Goal: Task Accomplishment & Management: Complete application form

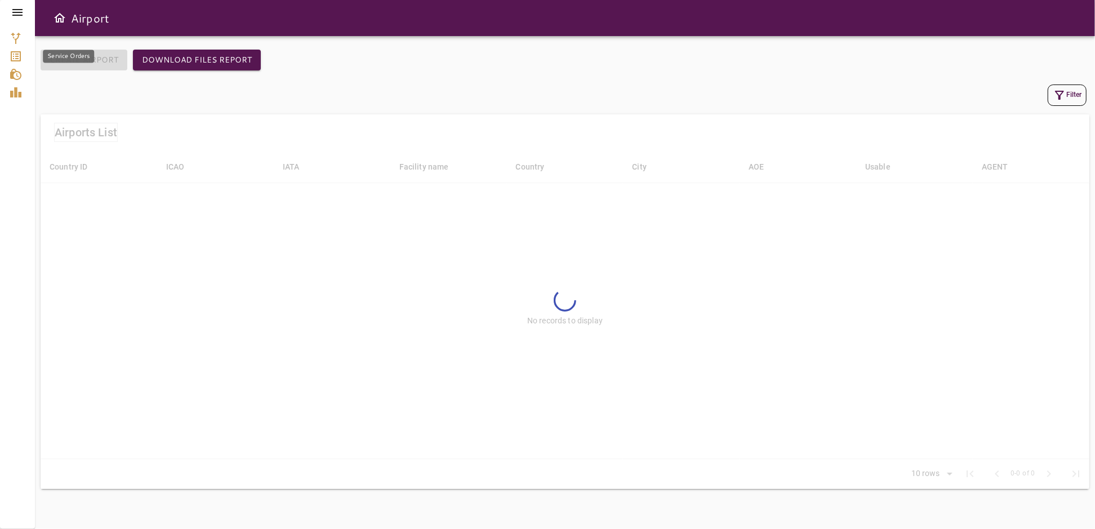
click at [17, 57] on icon "Service Orders" at bounding box center [16, 57] width 14 height 14
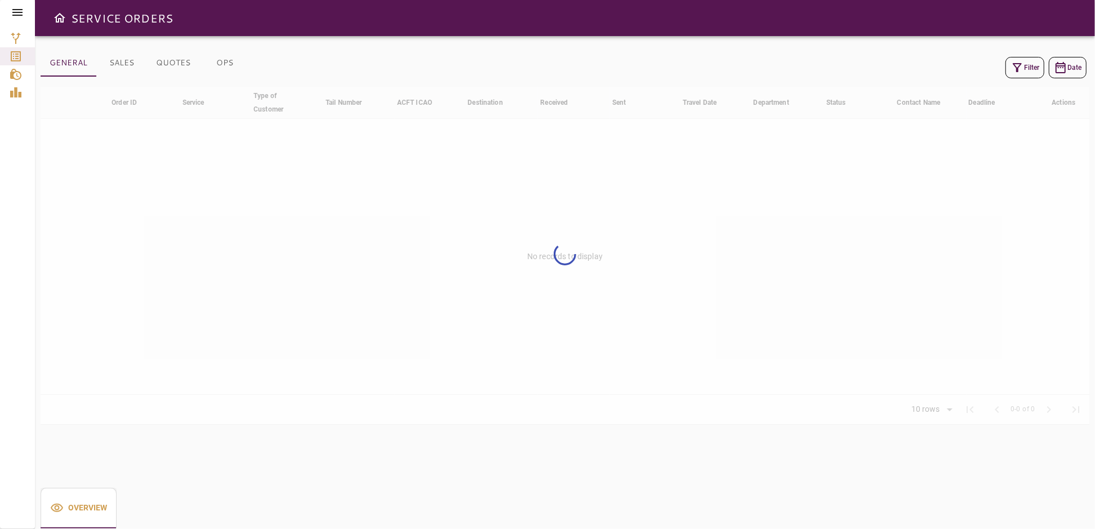
click at [16, 10] on icon at bounding box center [18, 13] width 14 height 14
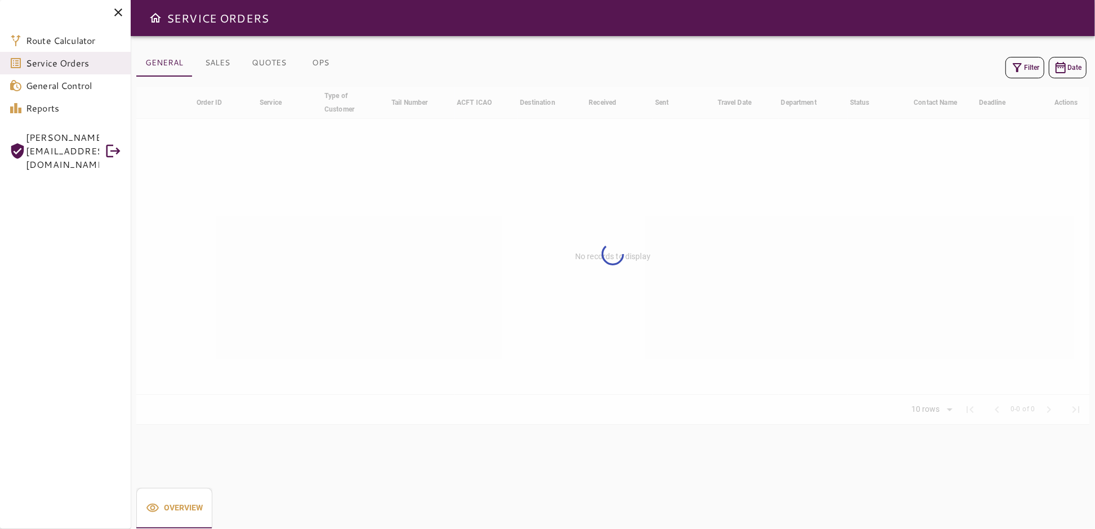
click at [152, 12] on icon "Open drawer" at bounding box center [156, 18] width 14 height 14
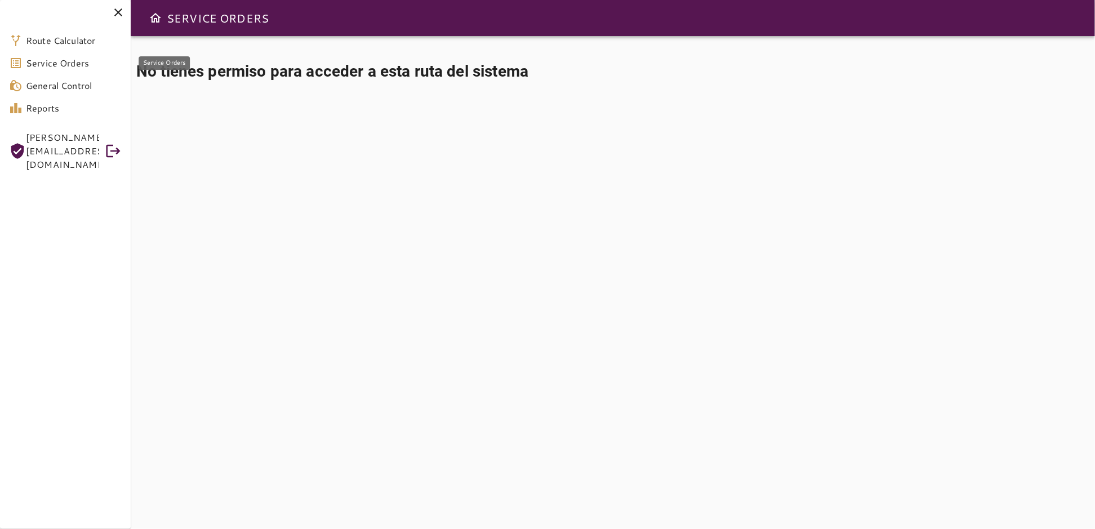
click at [62, 62] on span "Service Orders" at bounding box center [74, 63] width 96 height 14
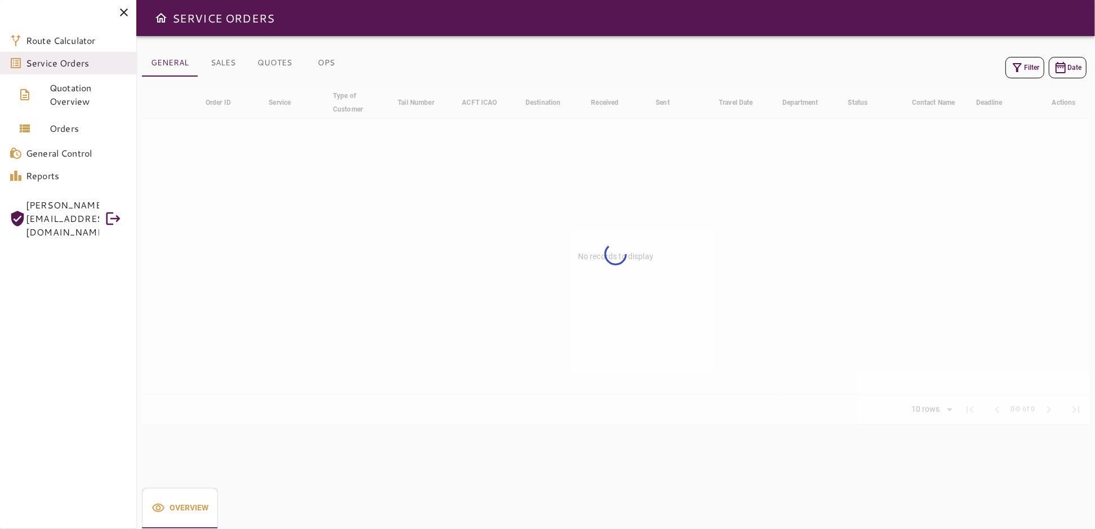
click at [123, 12] on icon at bounding box center [124, 13] width 14 height 14
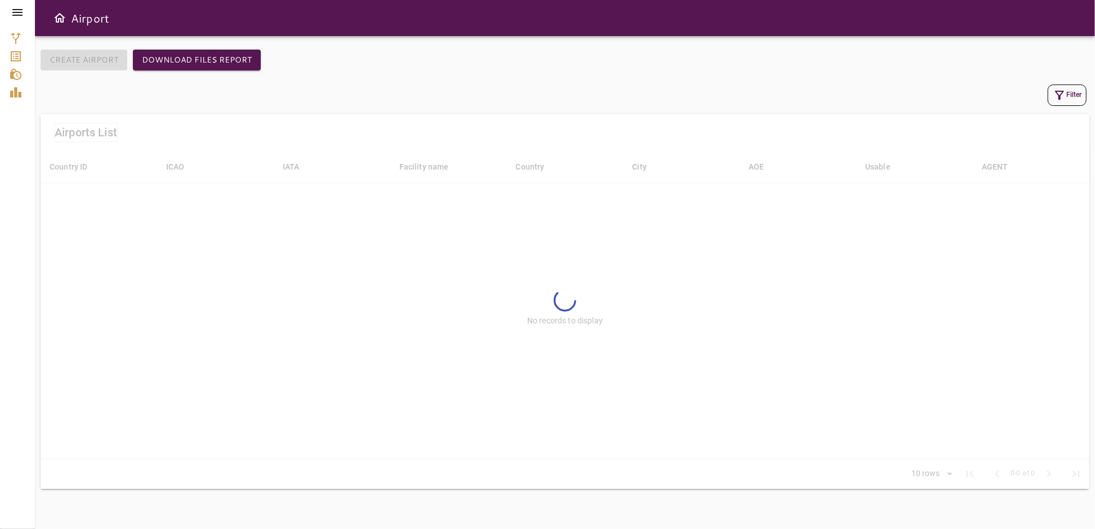
click at [60, 18] on icon "Open drawer" at bounding box center [59, 18] width 11 height 10
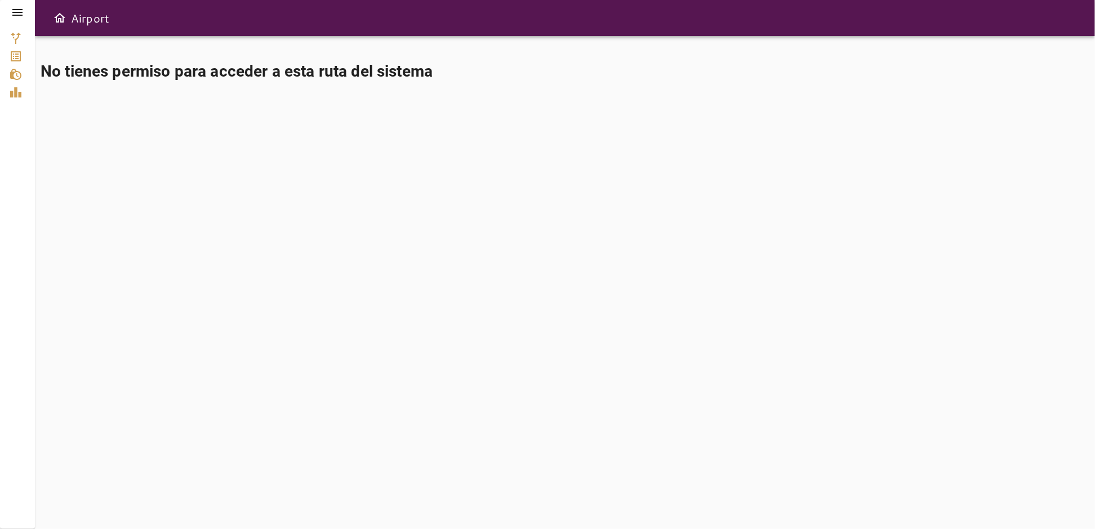
click at [21, 15] on icon at bounding box center [17, 12] width 10 height 7
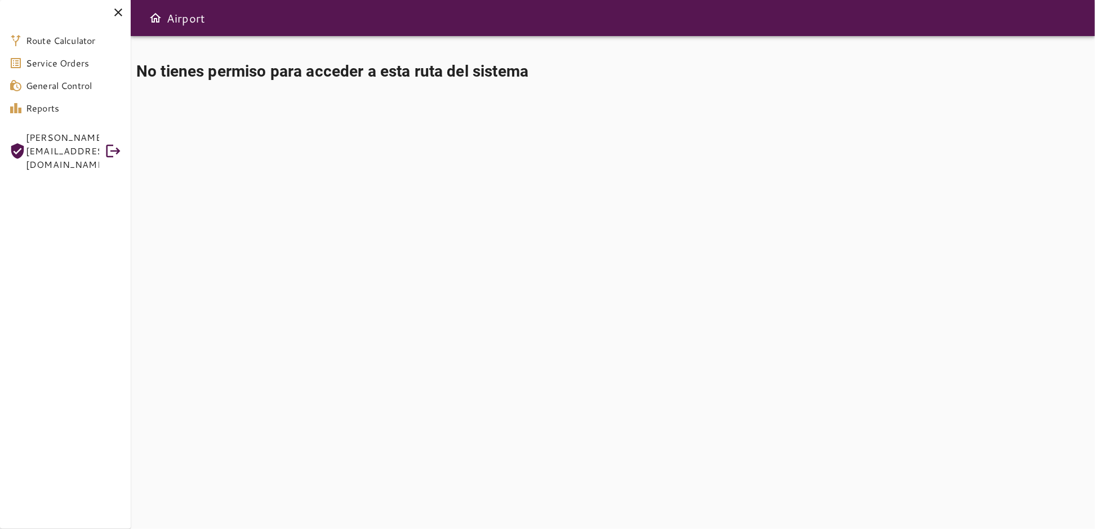
click at [88, 142] on span "GERARDO@CSTFLIGHTSERVICES.COM" at bounding box center [62, 151] width 73 height 41
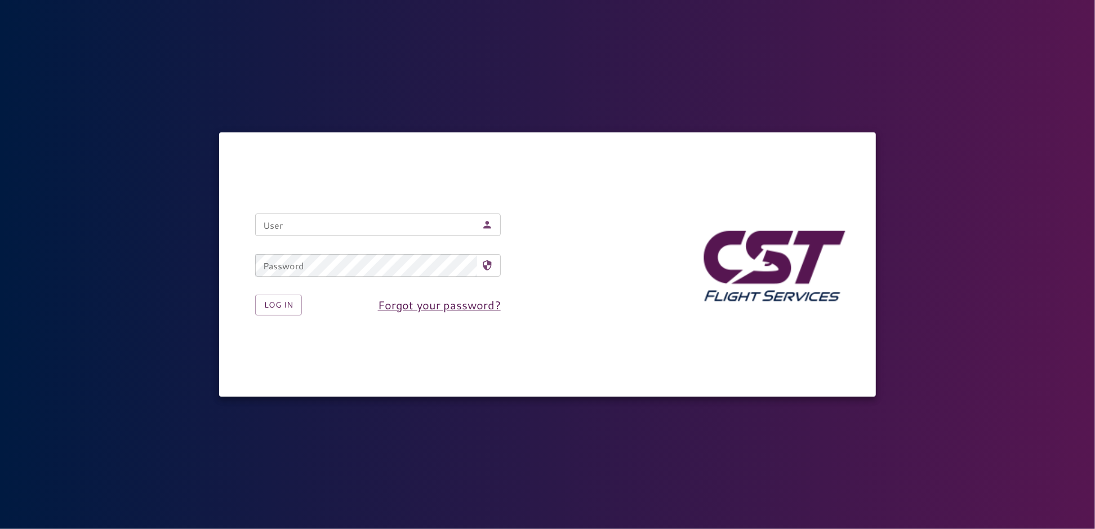
type input "**********"
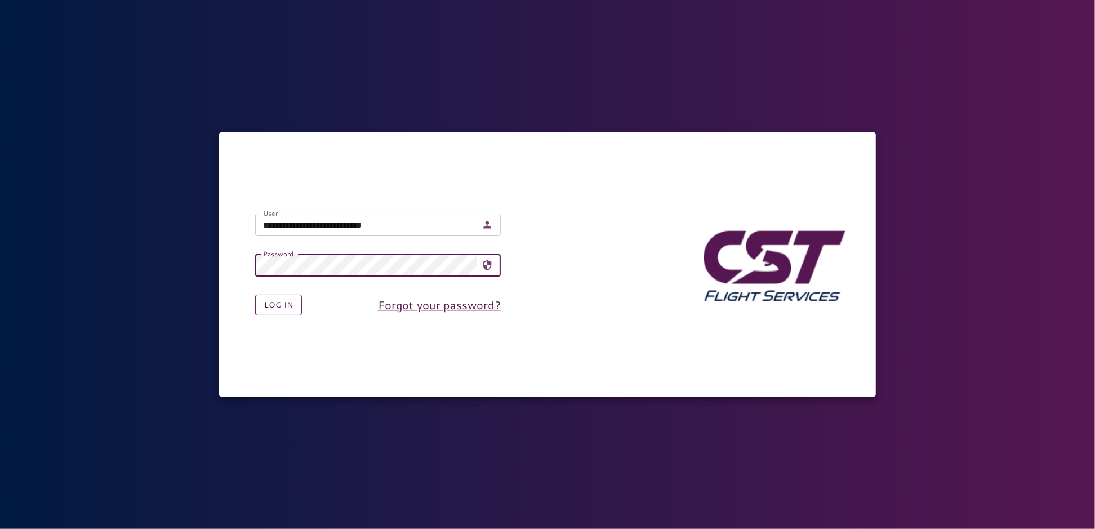
click at [270, 310] on button "Log in" at bounding box center [278, 304] width 47 height 21
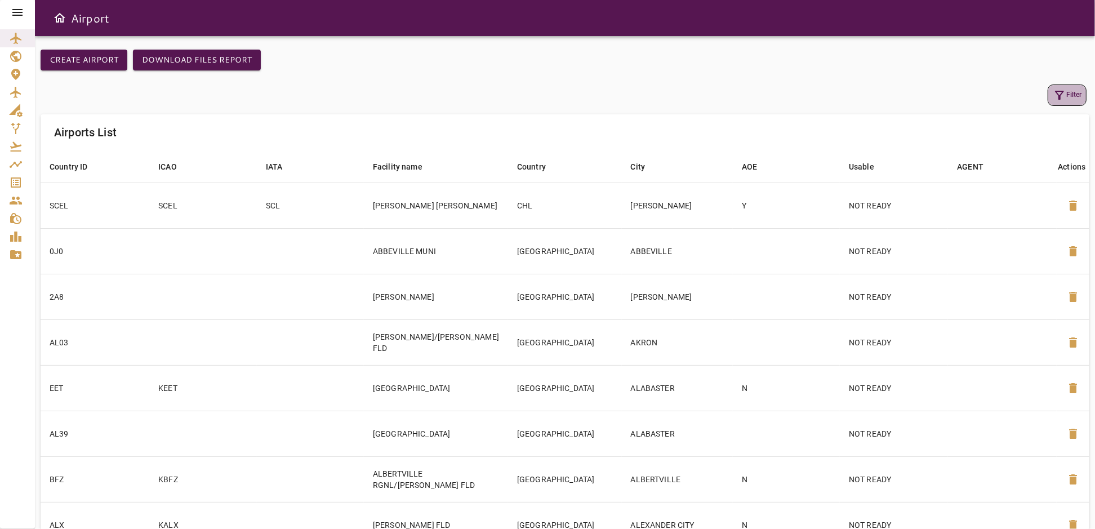
click at [1064, 96] on icon "button" at bounding box center [1059, 95] width 14 height 14
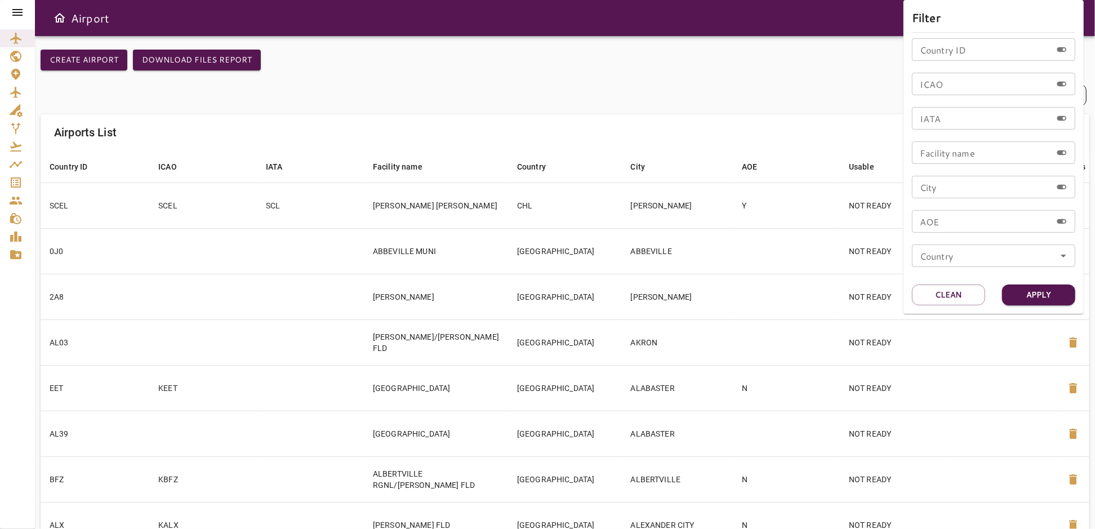
click at [452, 73] on div at bounding box center [547, 264] width 1095 height 529
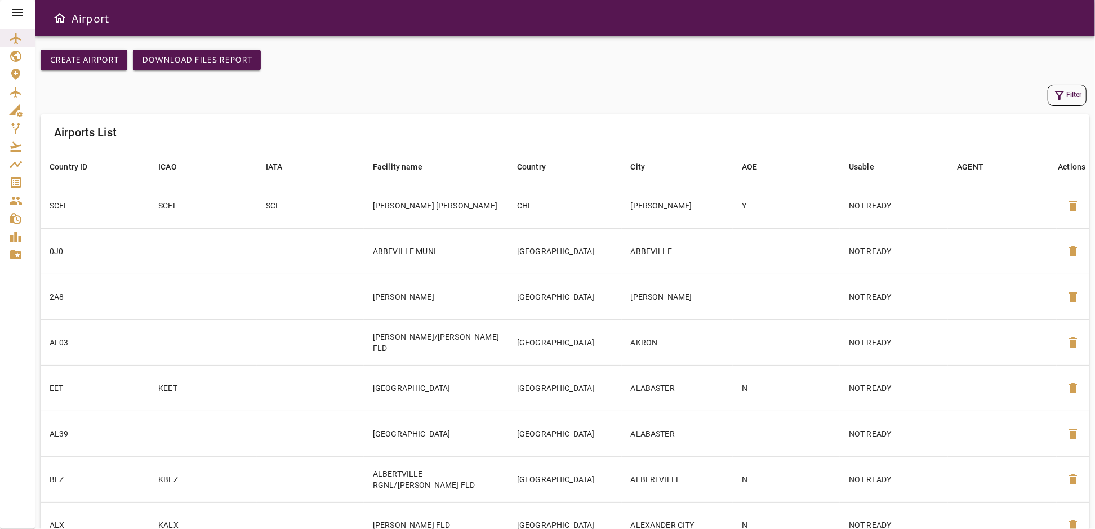
click at [14, 11] on icon at bounding box center [18, 13] width 14 height 14
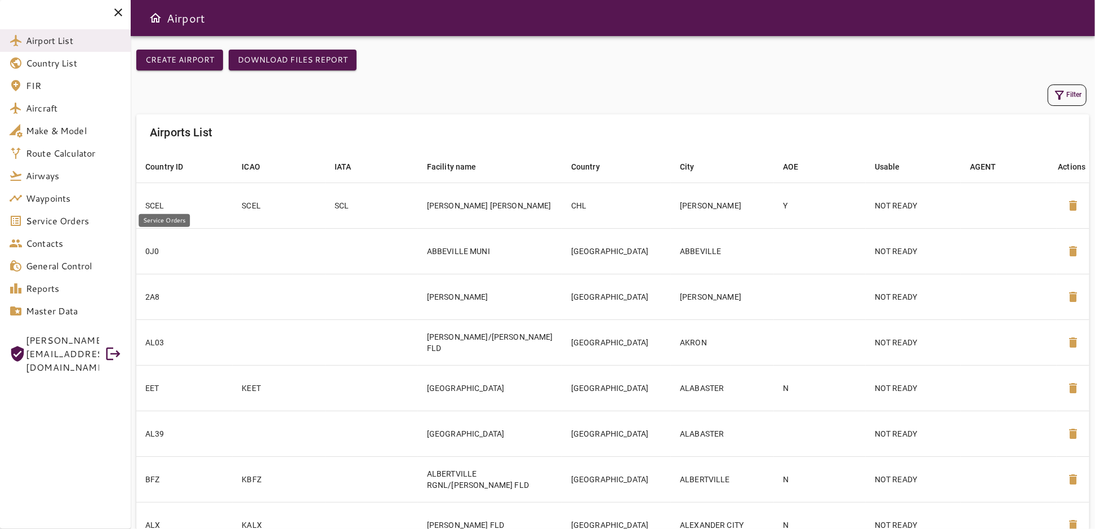
click at [51, 227] on link "Service Orders" at bounding box center [65, 220] width 131 height 23
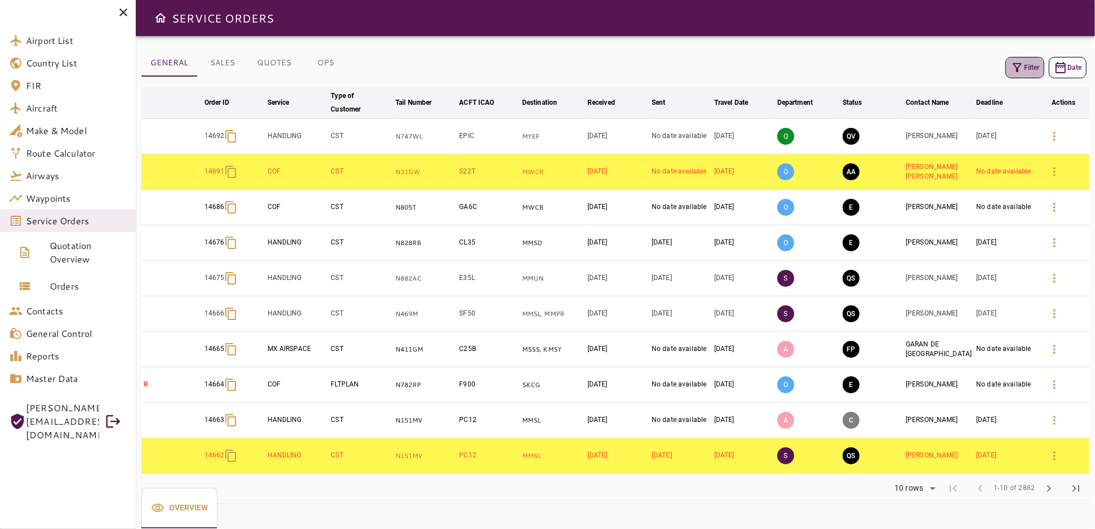
click at [1028, 66] on button "Filter" at bounding box center [1024, 67] width 39 height 21
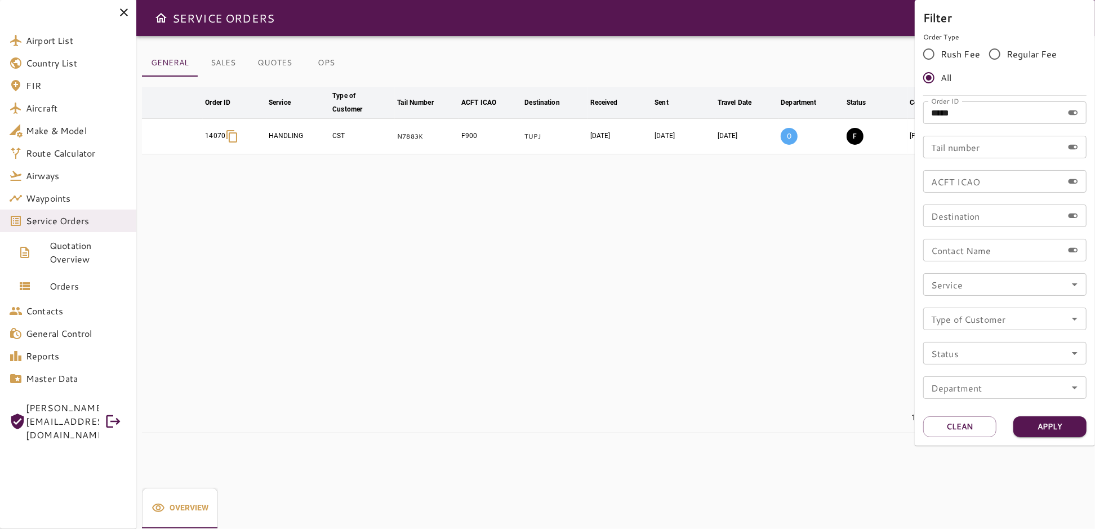
click at [987, 110] on input "*****" at bounding box center [993, 112] width 140 height 23
type input "*****"
click at [1053, 430] on button "Apply" at bounding box center [1049, 426] width 73 height 21
click at [795, 312] on div at bounding box center [547, 264] width 1095 height 529
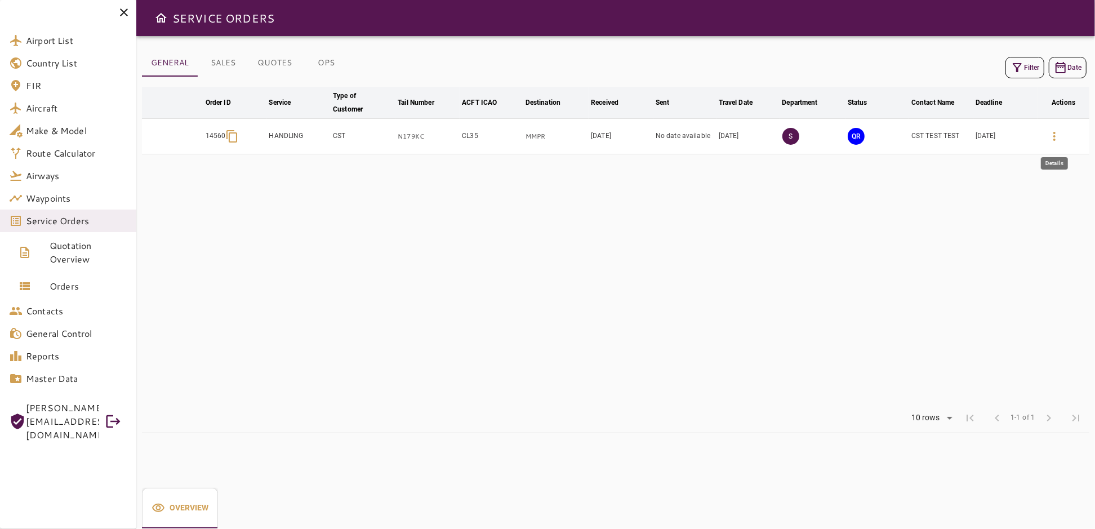
click at [1056, 135] on icon "button" at bounding box center [1054, 137] width 14 height 14
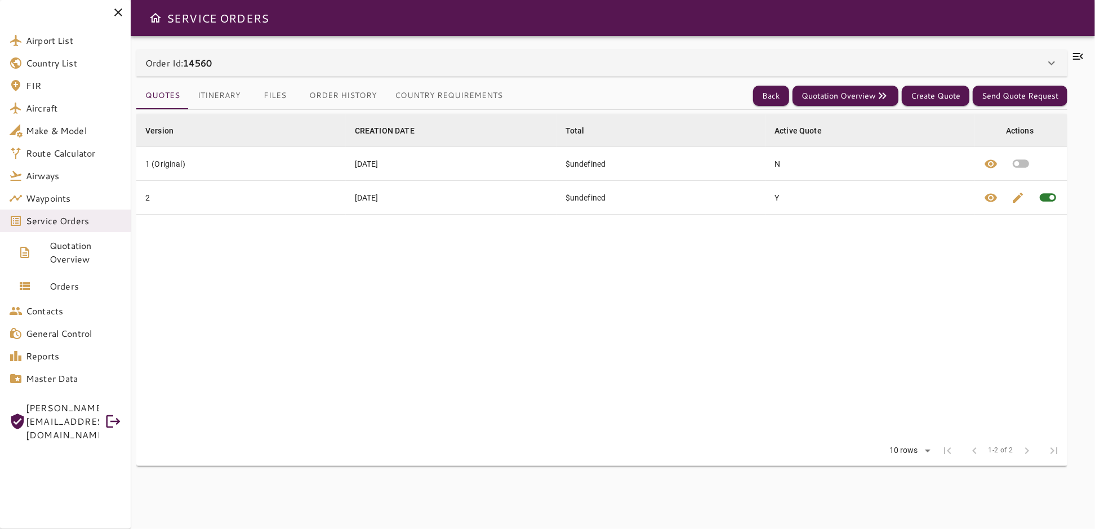
click at [1053, 65] on icon at bounding box center [1051, 63] width 14 height 14
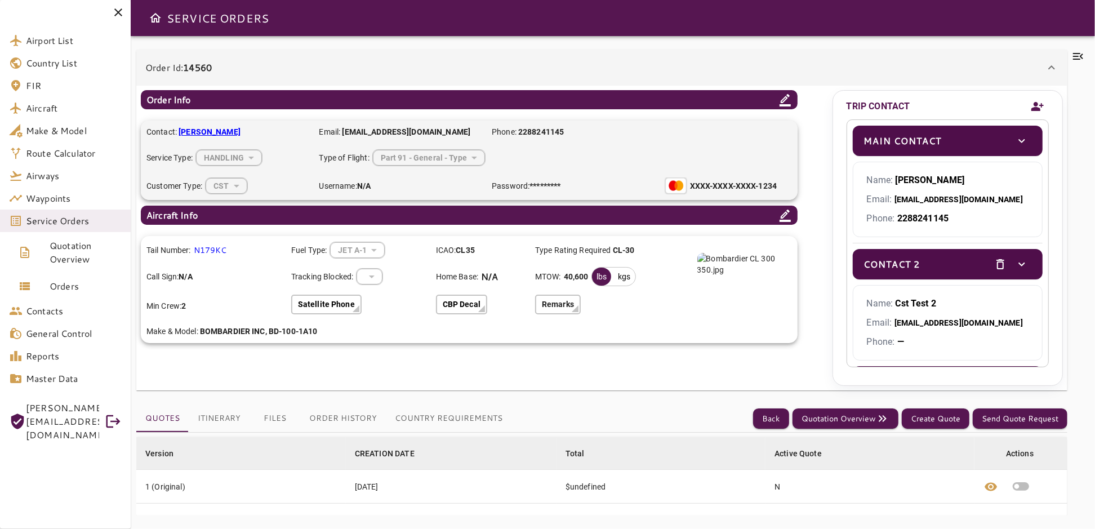
click at [1053, 65] on icon at bounding box center [1051, 68] width 14 height 14
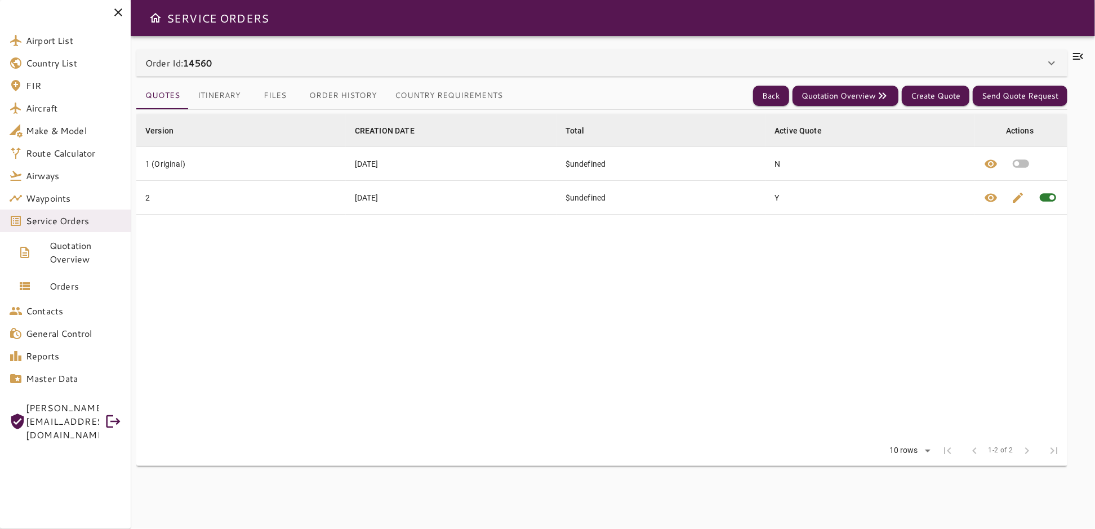
click at [422, 96] on button "Country Requirements" at bounding box center [449, 95] width 126 height 27
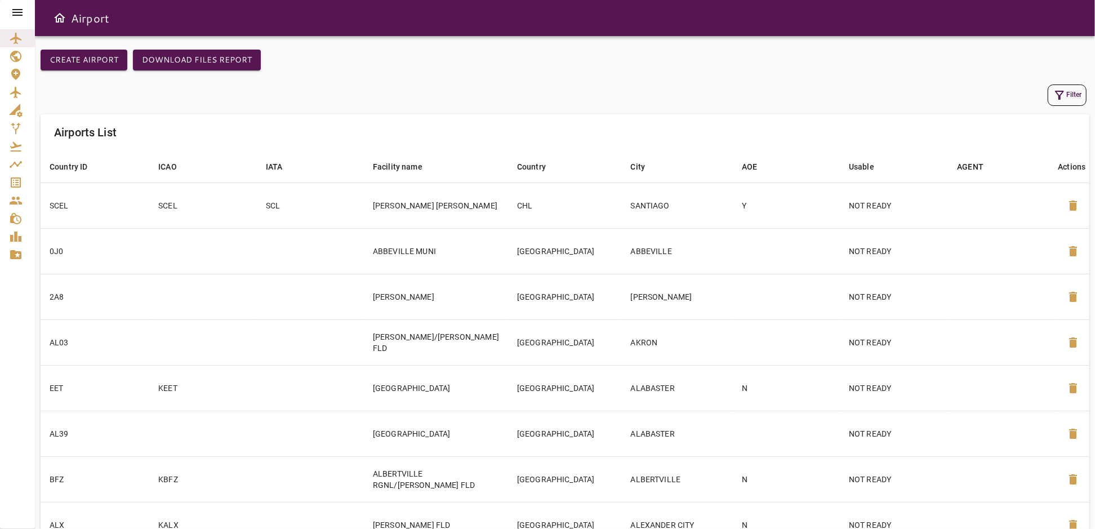
click at [17, 12] on icon at bounding box center [17, 12] width 10 height 7
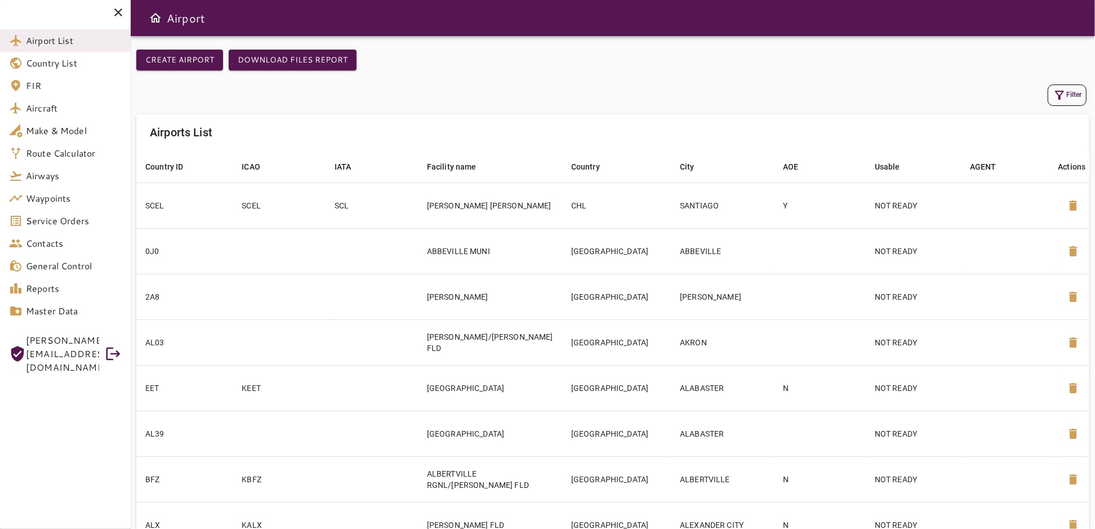
click at [120, 8] on icon at bounding box center [118, 13] width 14 height 14
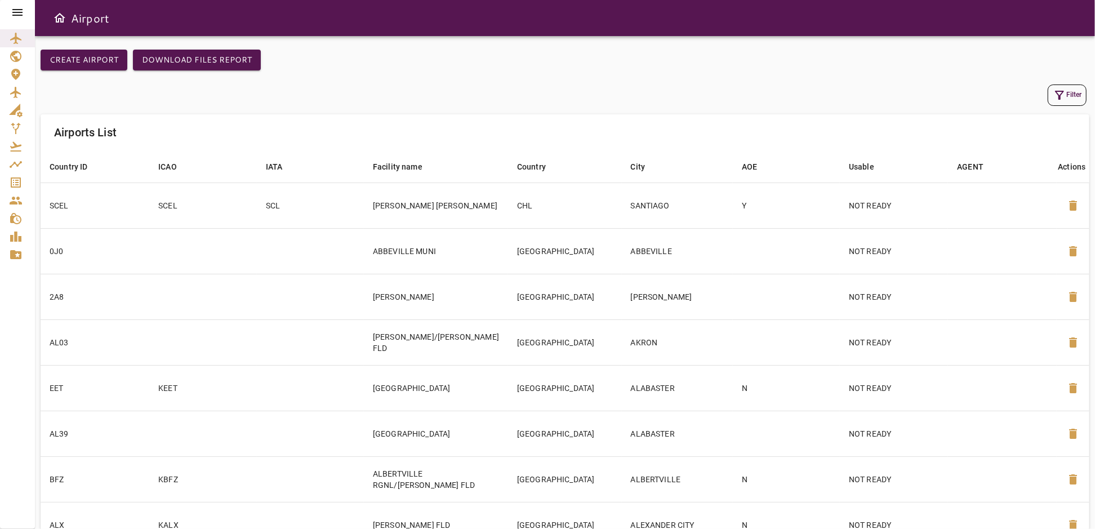
click at [16, 14] on icon at bounding box center [18, 13] width 14 height 14
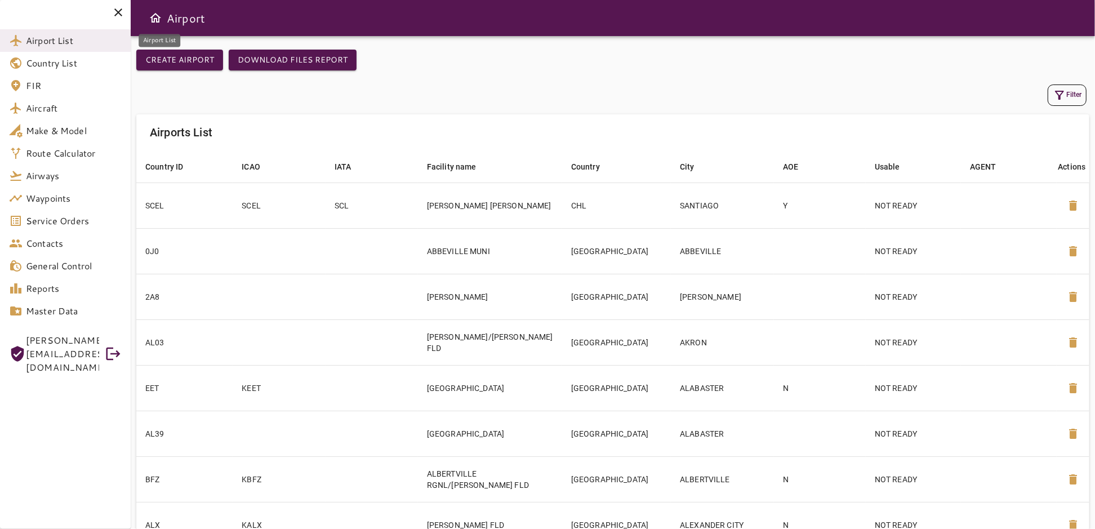
click at [51, 41] on span "Airport List" at bounding box center [74, 41] width 96 height 14
click at [116, 10] on icon at bounding box center [118, 12] width 8 height 8
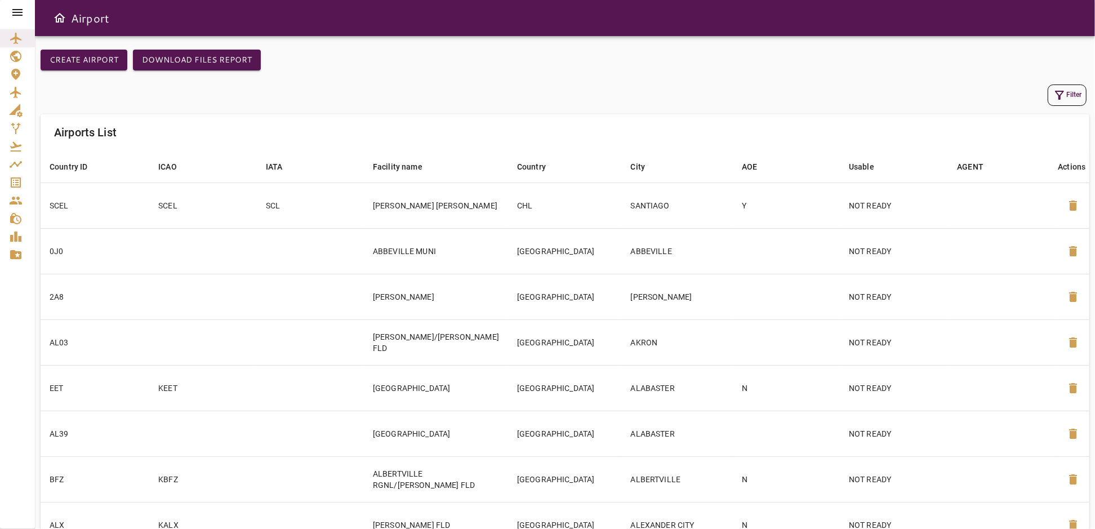
click at [1067, 97] on button "Filter" at bounding box center [1066, 94] width 39 height 21
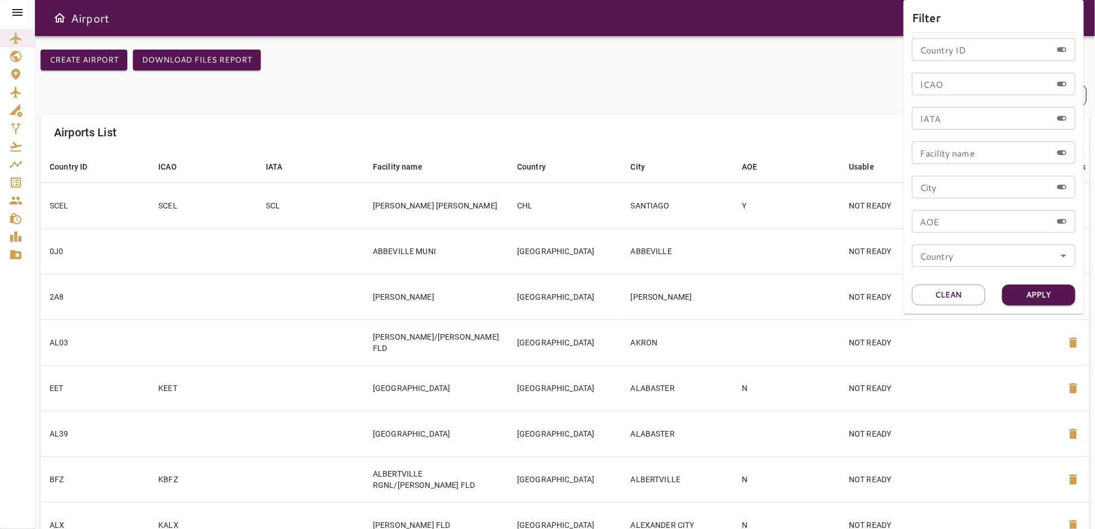
click at [955, 86] on input "ICAO" at bounding box center [982, 84] width 140 height 23
type input "****"
click at [1017, 296] on button "Apply" at bounding box center [1038, 294] width 73 height 21
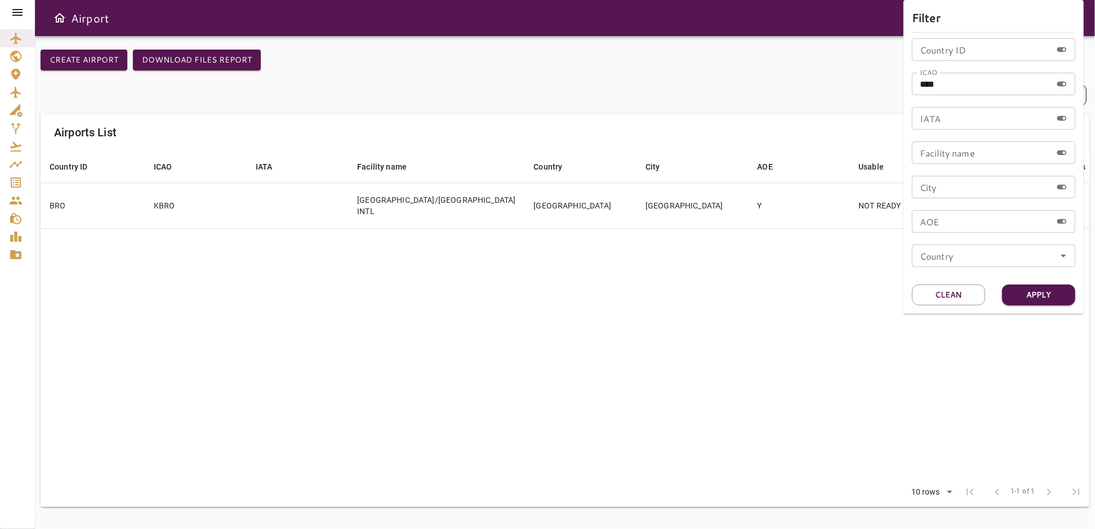
click at [761, 410] on div at bounding box center [547, 264] width 1095 height 529
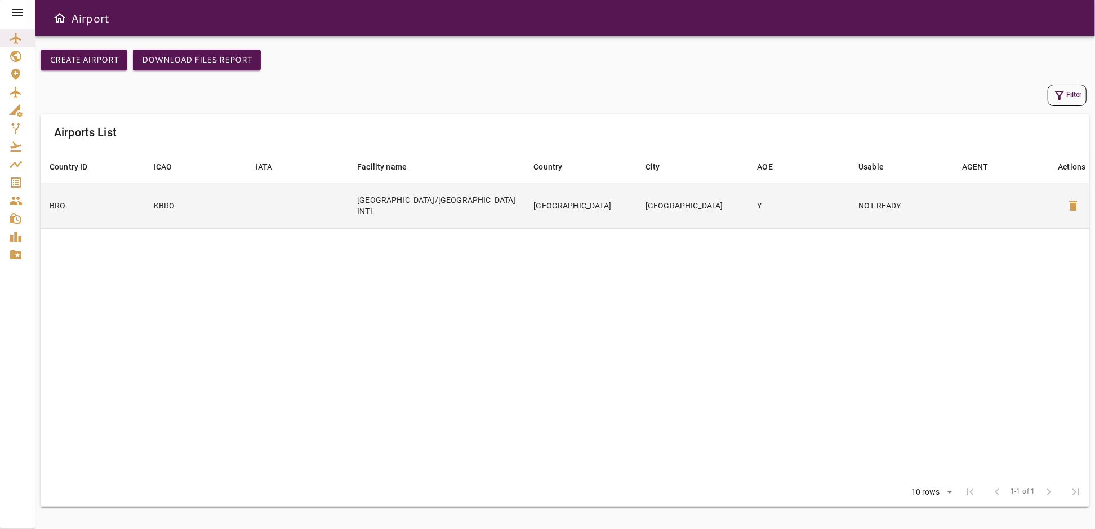
click at [758, 209] on td "Y" at bounding box center [798, 205] width 101 height 46
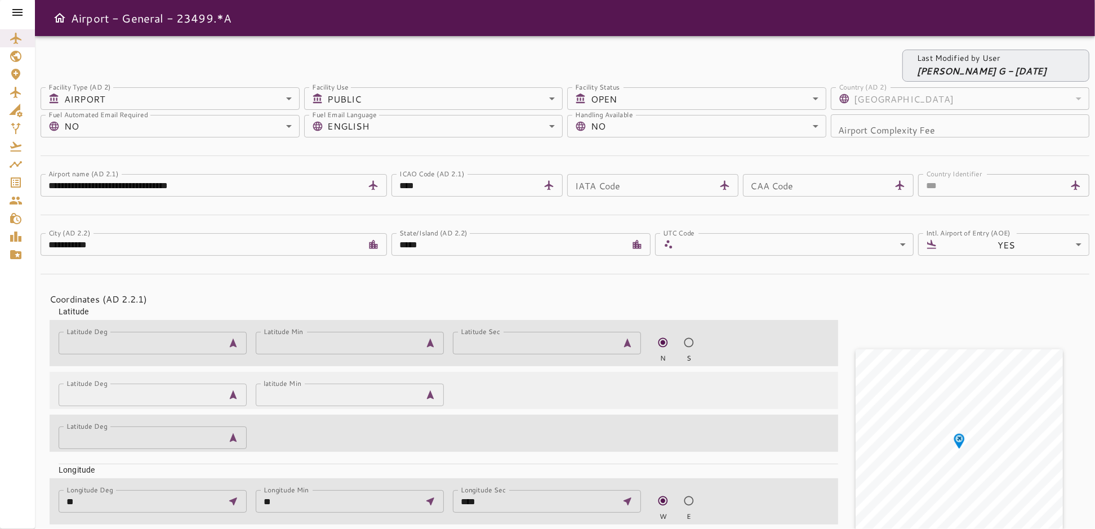
click at [18, 7] on icon at bounding box center [18, 13] width 14 height 14
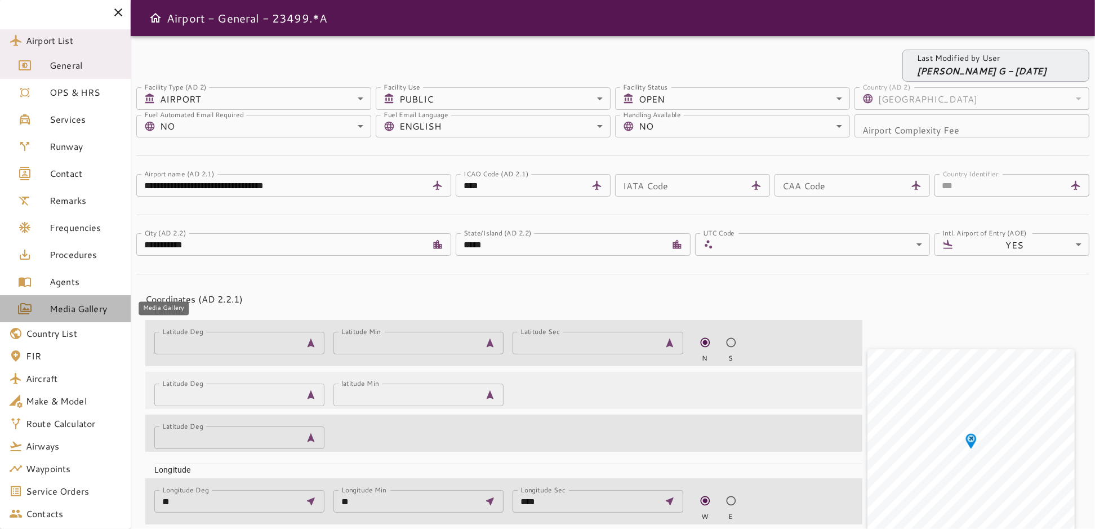
click at [82, 312] on span "Media Gallery" at bounding box center [86, 309] width 72 height 14
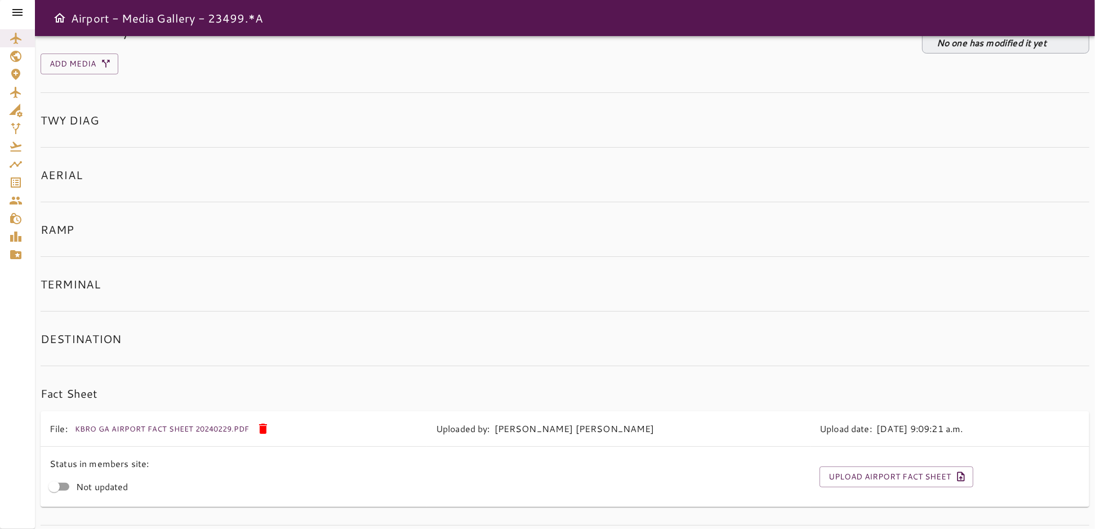
scroll to position [54, 0]
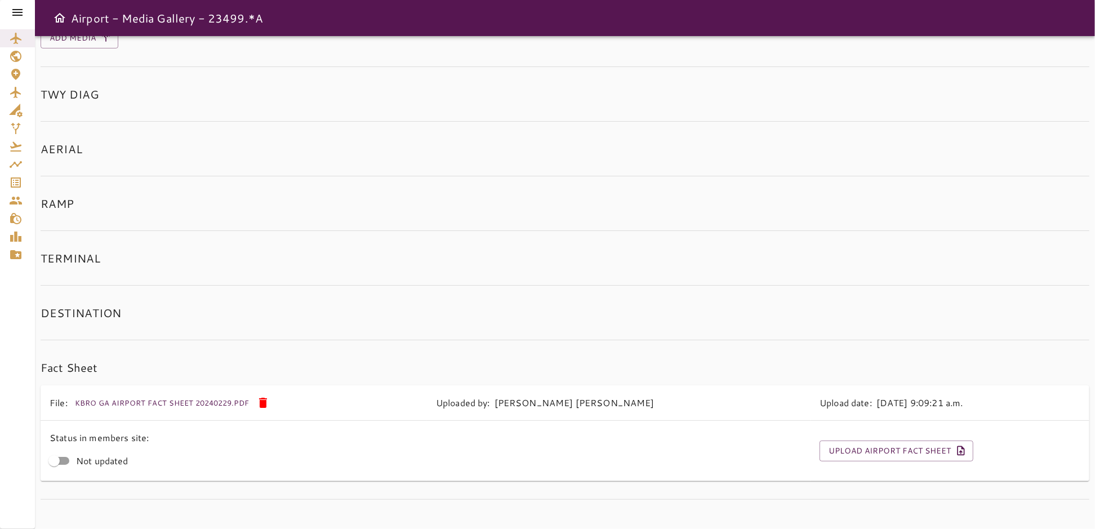
click at [261, 400] on icon at bounding box center [263, 403] width 8 height 10
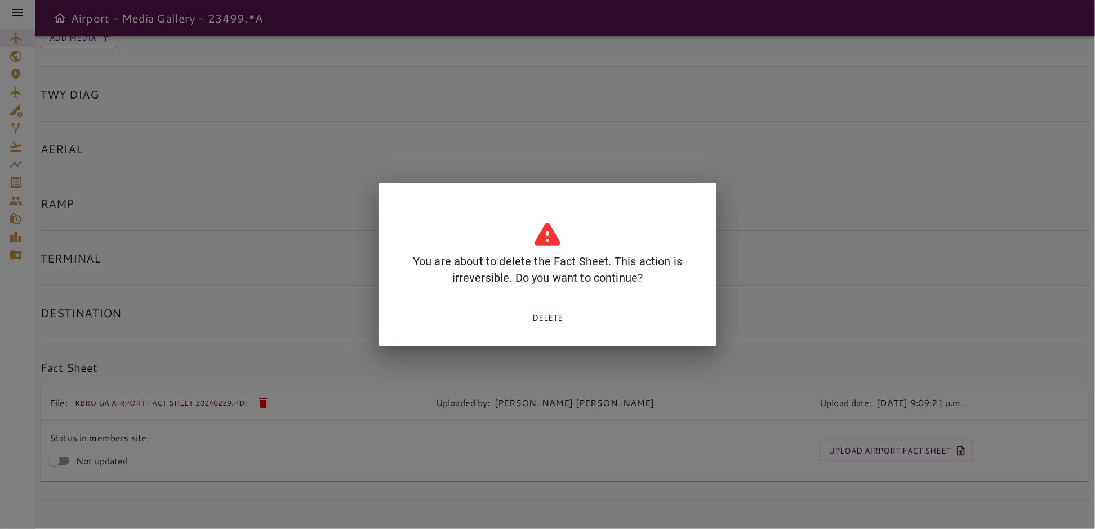
click at [542, 319] on button "DELETE" at bounding box center [547, 317] width 39 height 21
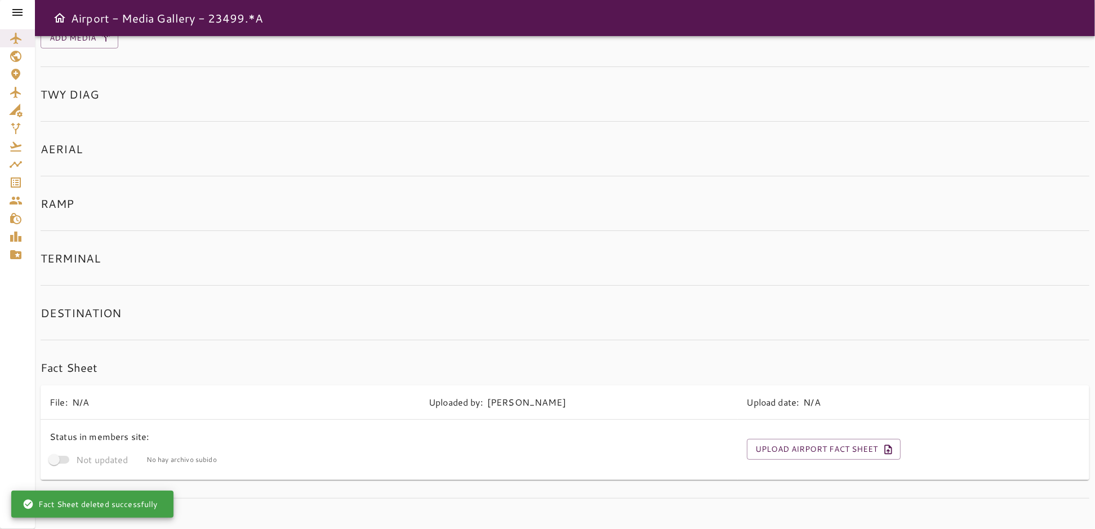
scroll to position [52, 0]
click at [850, 446] on button "Upload Airport Fact Sheet" at bounding box center [824, 450] width 154 height 21
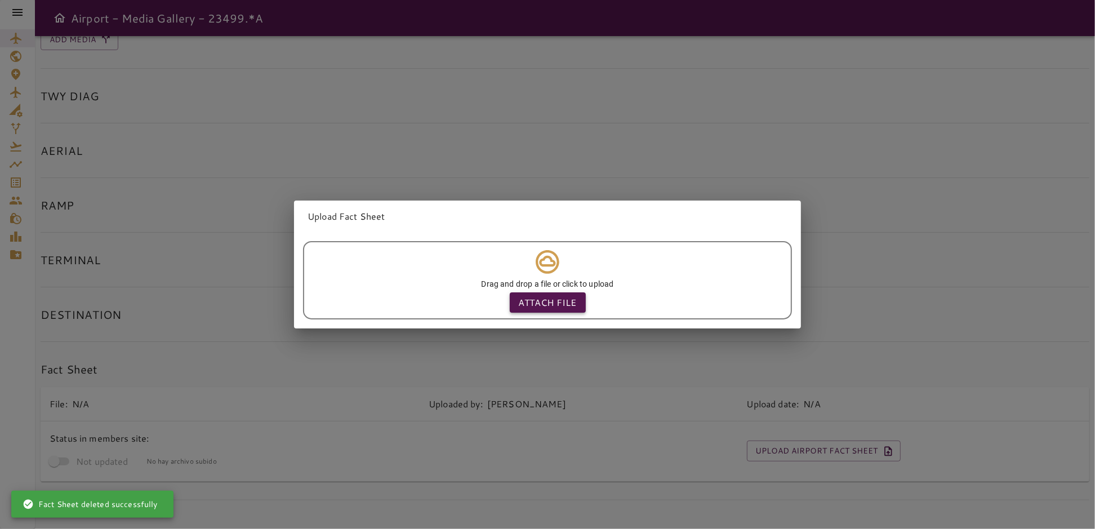
click at [557, 300] on p "Attach file" at bounding box center [548, 303] width 58 height 14
click at [0, 0] on input "Attach file" at bounding box center [0, 0] width 0 height 0
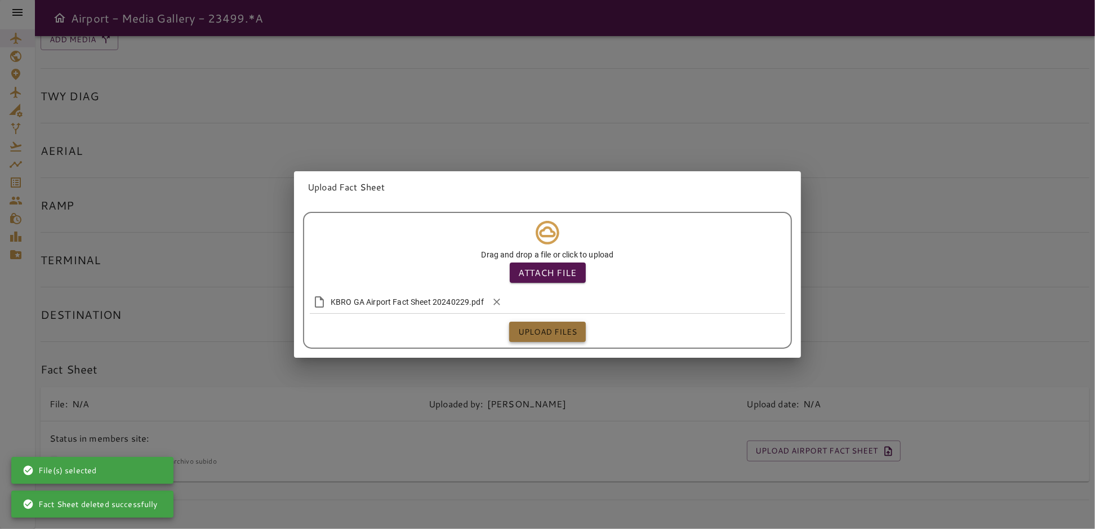
click at [533, 329] on button "Upload files" at bounding box center [547, 331] width 77 height 21
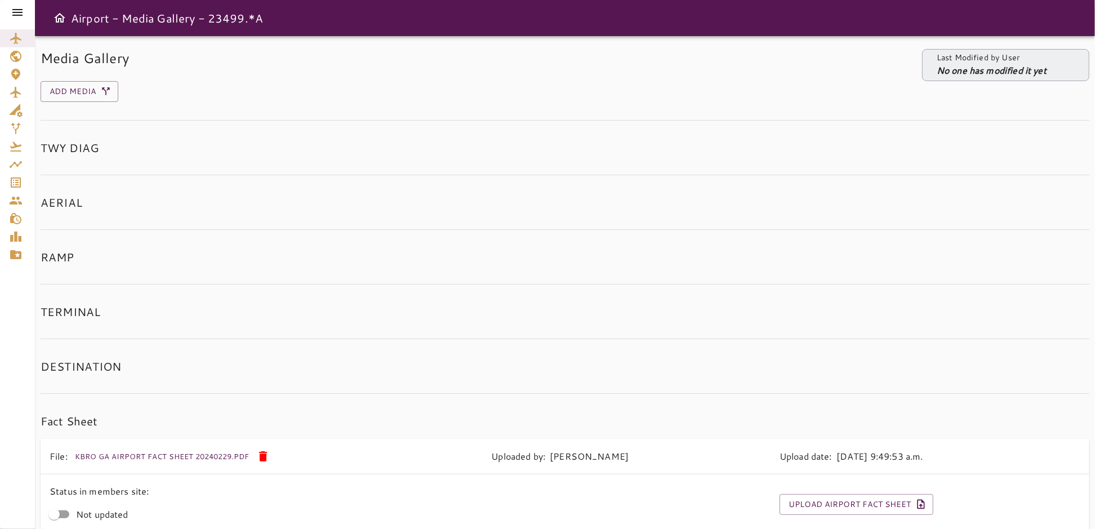
scroll to position [0, 0]
click at [20, 11] on icon at bounding box center [18, 13] width 14 height 14
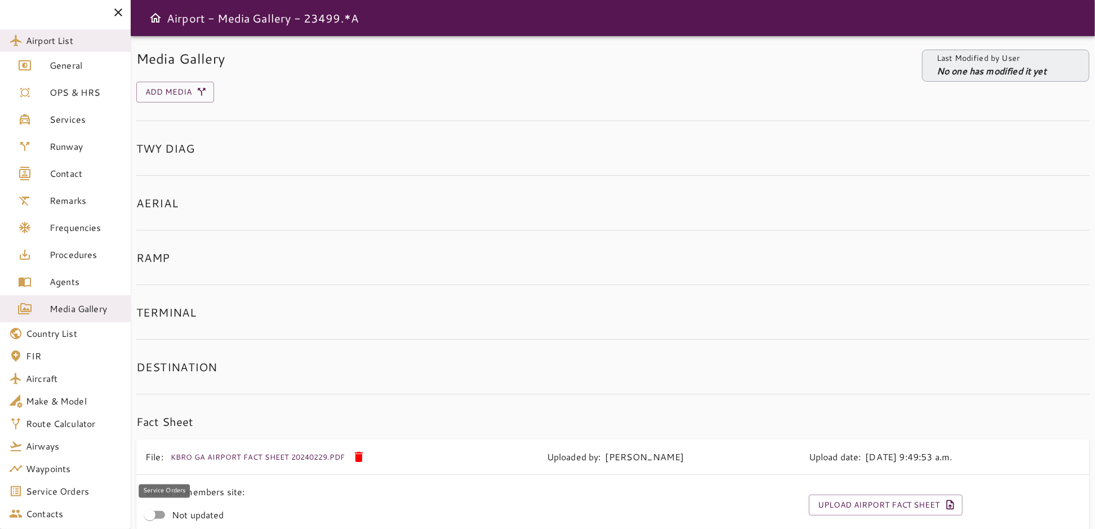
click at [42, 487] on span "Service Orders" at bounding box center [74, 491] width 96 height 14
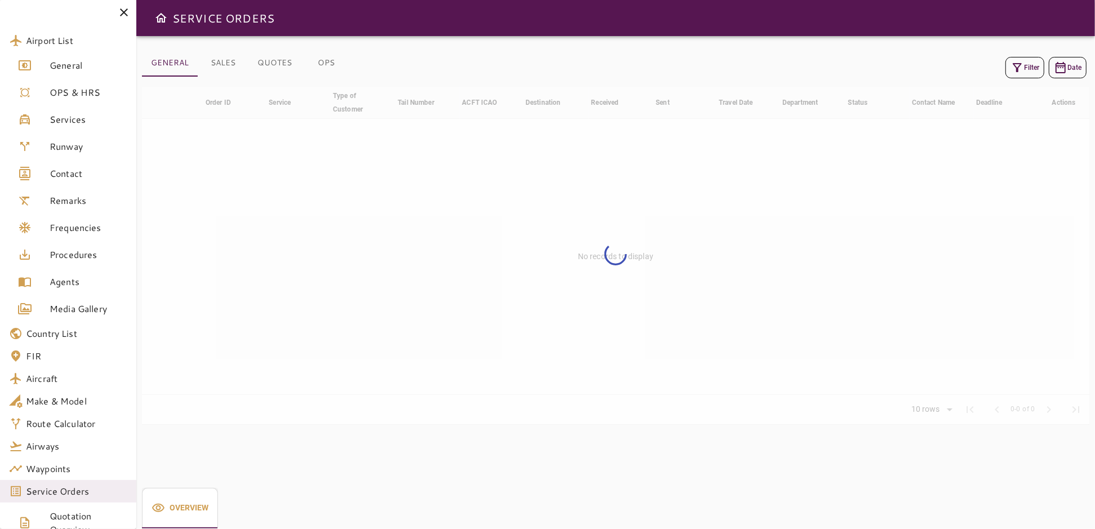
click at [1019, 68] on icon "button" at bounding box center [1017, 68] width 14 height 14
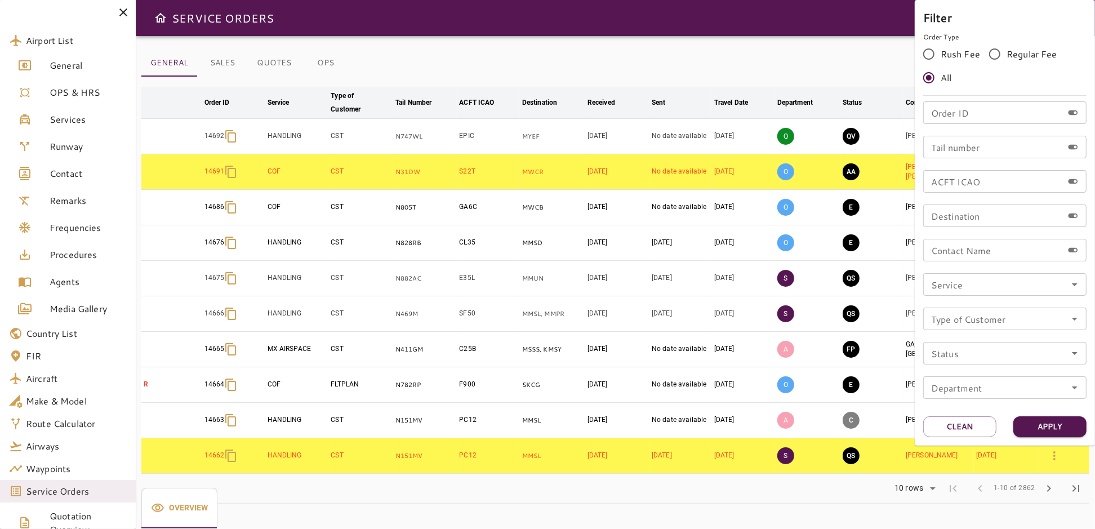
click at [967, 113] on input "Order ID" at bounding box center [993, 112] width 140 height 23
type input "*****"
click at [1060, 427] on button "Apply" at bounding box center [1049, 426] width 73 height 21
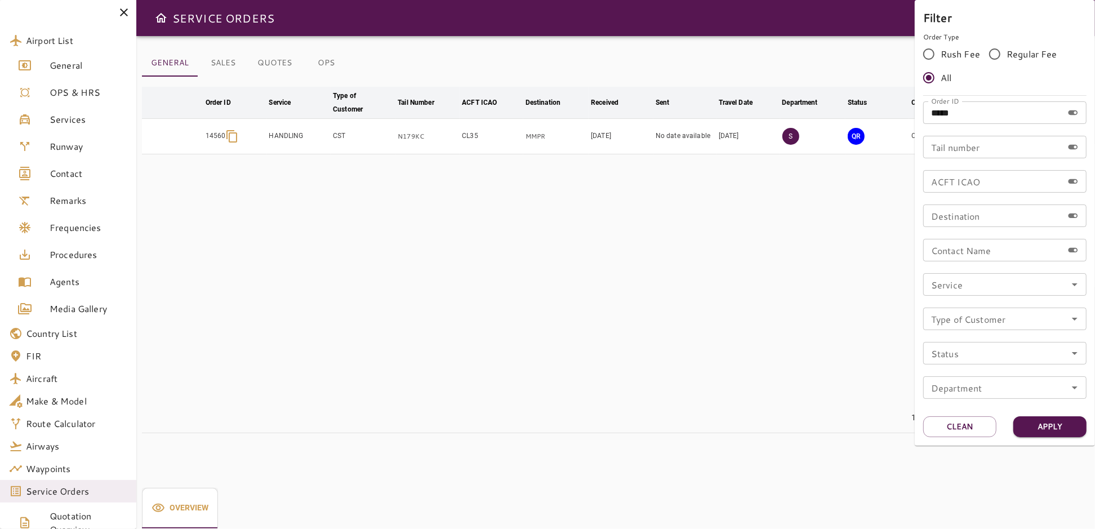
click at [785, 235] on div at bounding box center [547, 264] width 1095 height 529
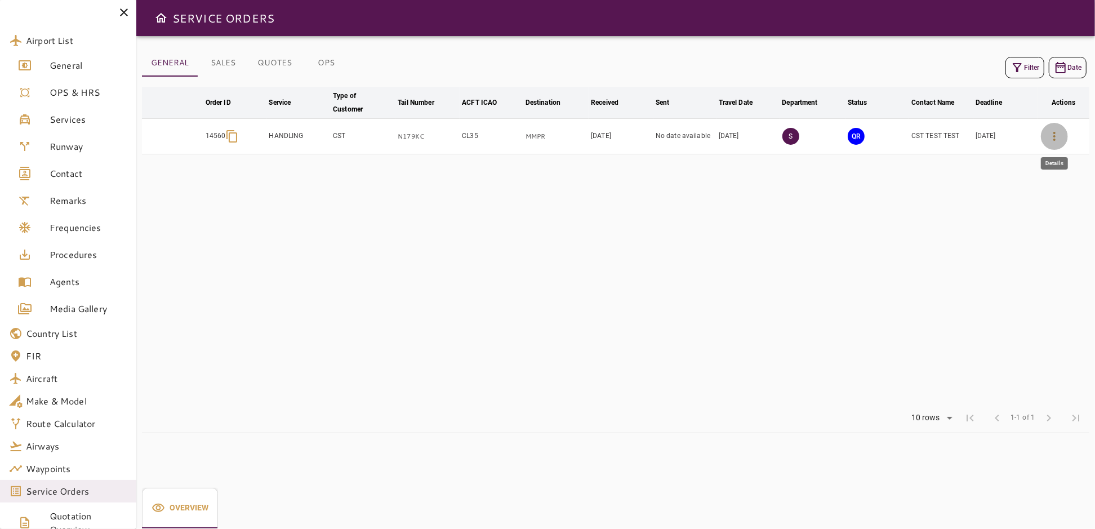
click at [1056, 133] on icon "button" at bounding box center [1054, 137] width 14 height 14
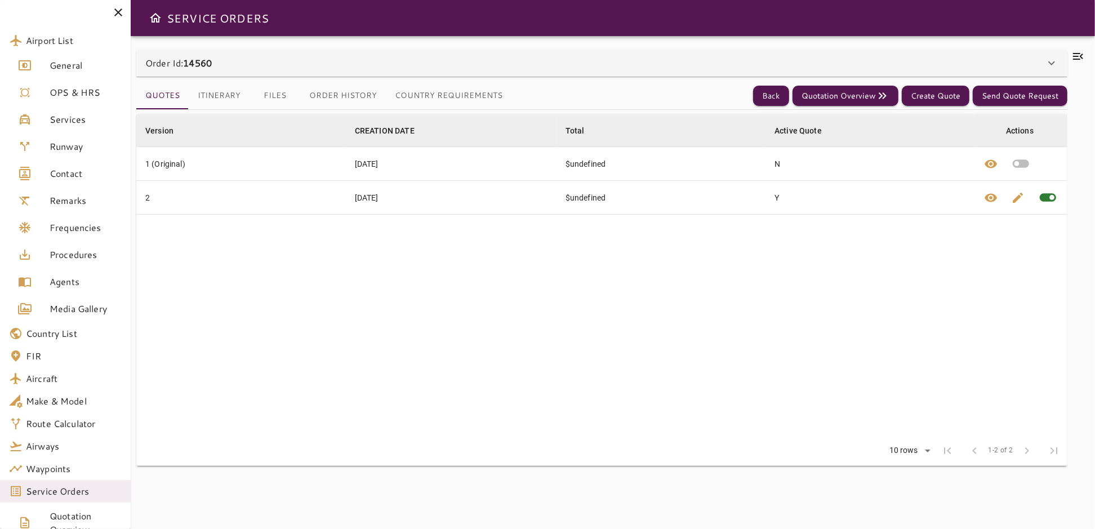
click at [408, 95] on button "Country Requirements" at bounding box center [449, 95] width 126 height 27
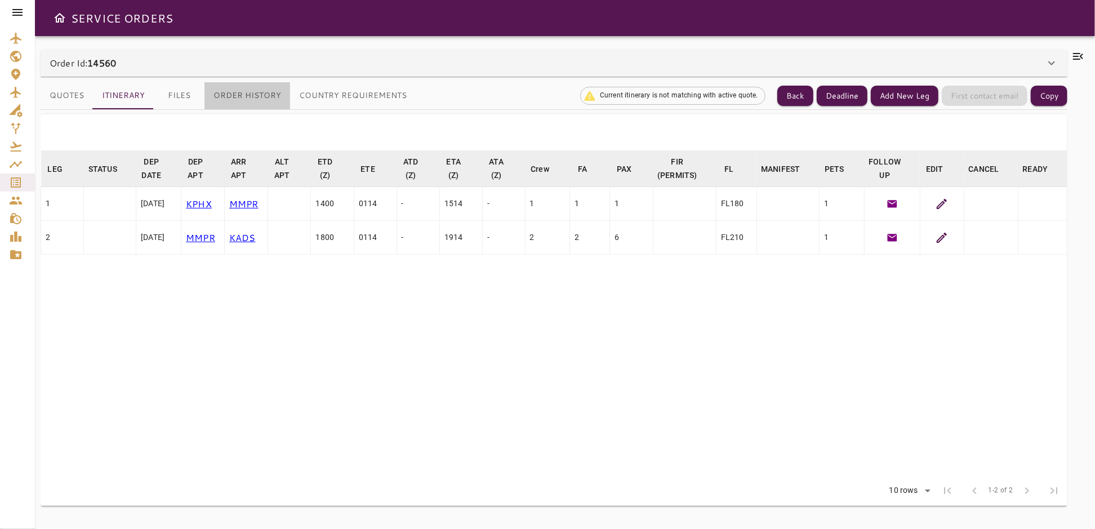
click at [252, 95] on button "Order History" at bounding box center [247, 95] width 86 height 27
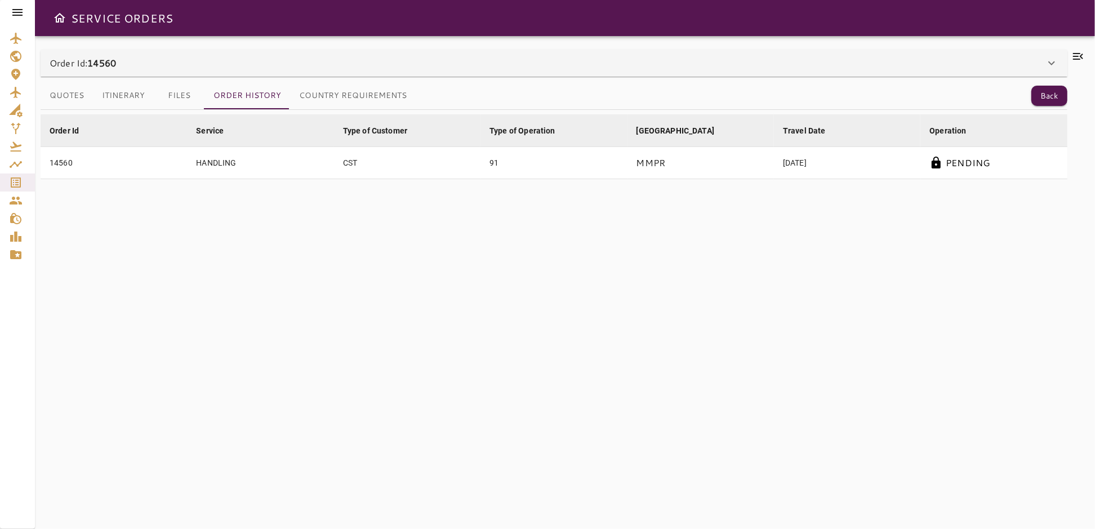
click at [353, 95] on button "Country Requirements" at bounding box center [353, 95] width 126 height 27
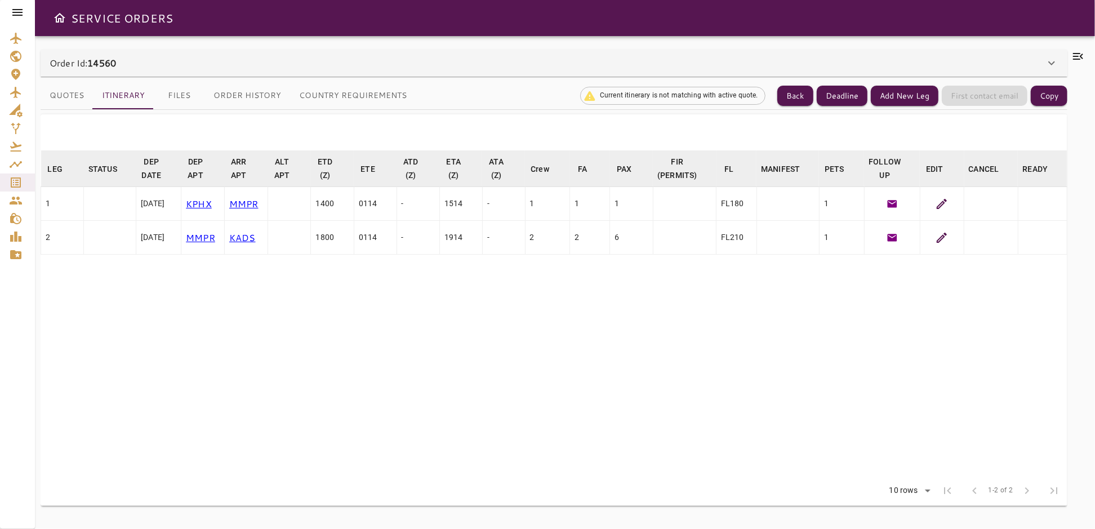
click at [946, 200] on icon at bounding box center [941, 204] width 10 height 10
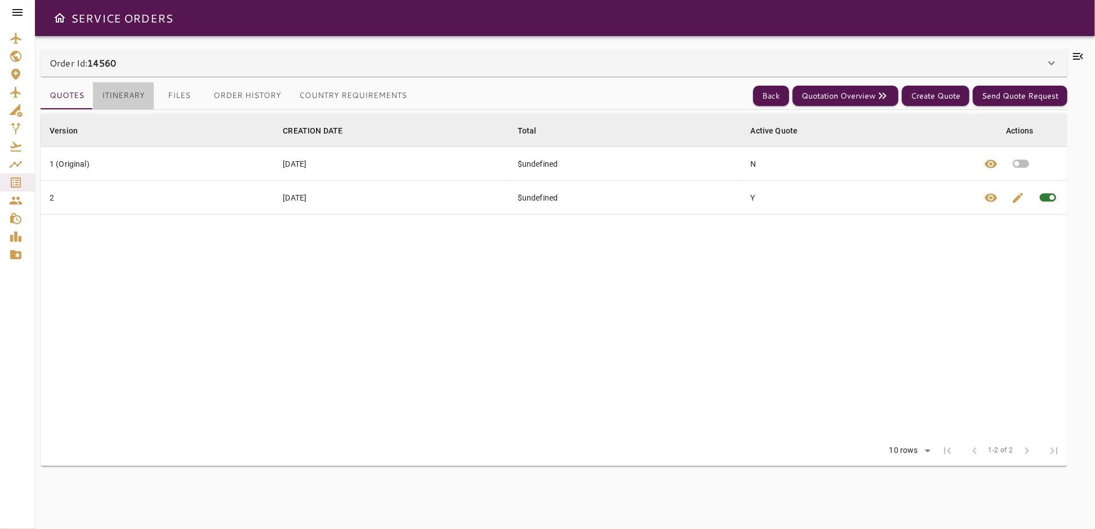
click at [115, 90] on button "Itinerary" at bounding box center [123, 95] width 61 height 27
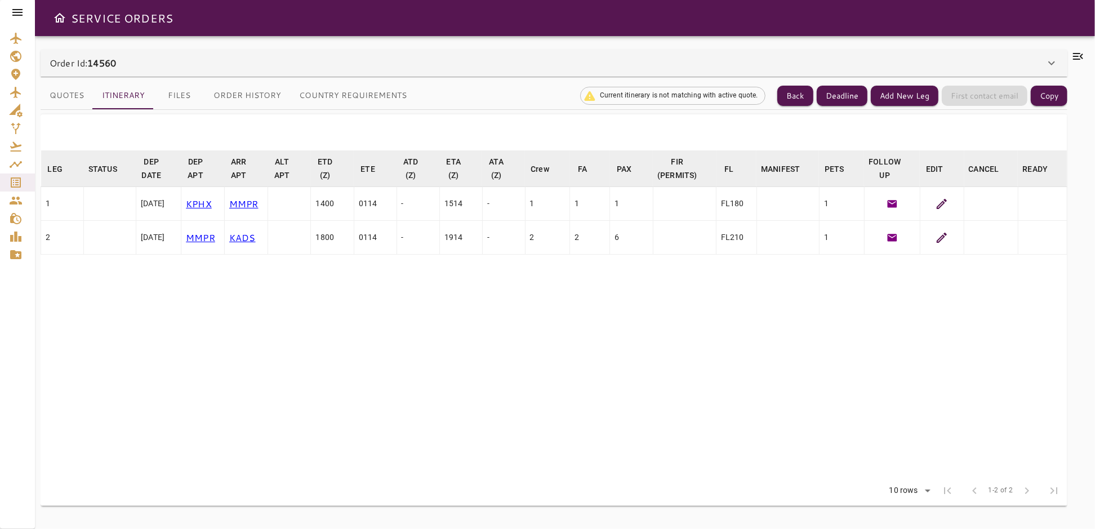
click at [941, 236] on icon at bounding box center [941, 238] width 10 height 10
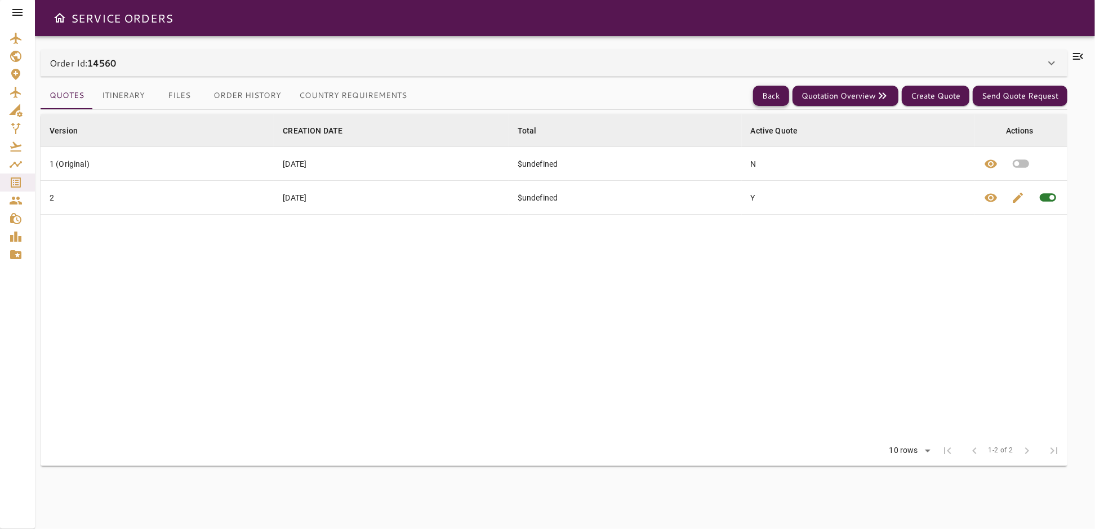
click at [769, 96] on button "Back" at bounding box center [771, 96] width 36 height 21
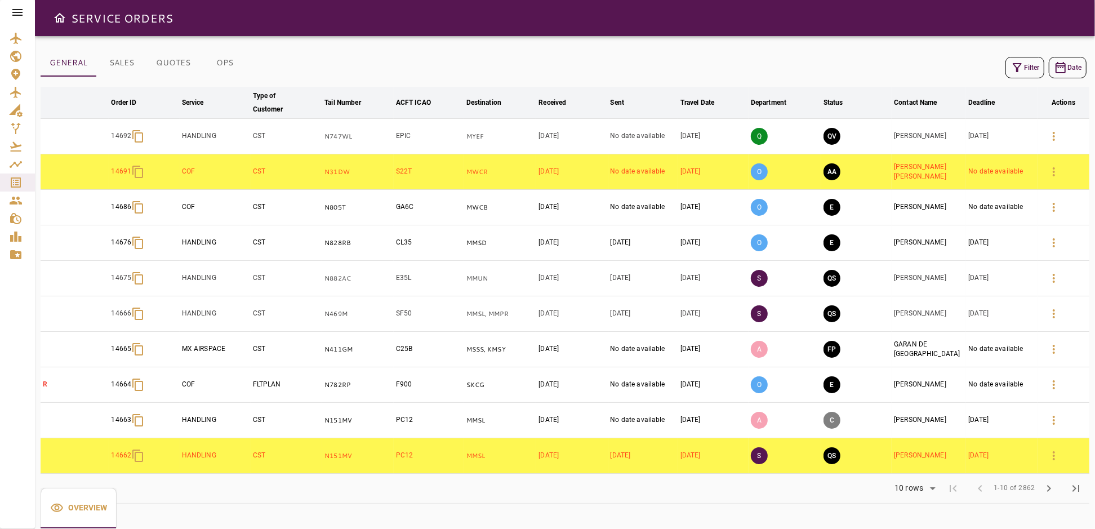
click at [1021, 65] on icon "button" at bounding box center [1017, 68] width 14 height 14
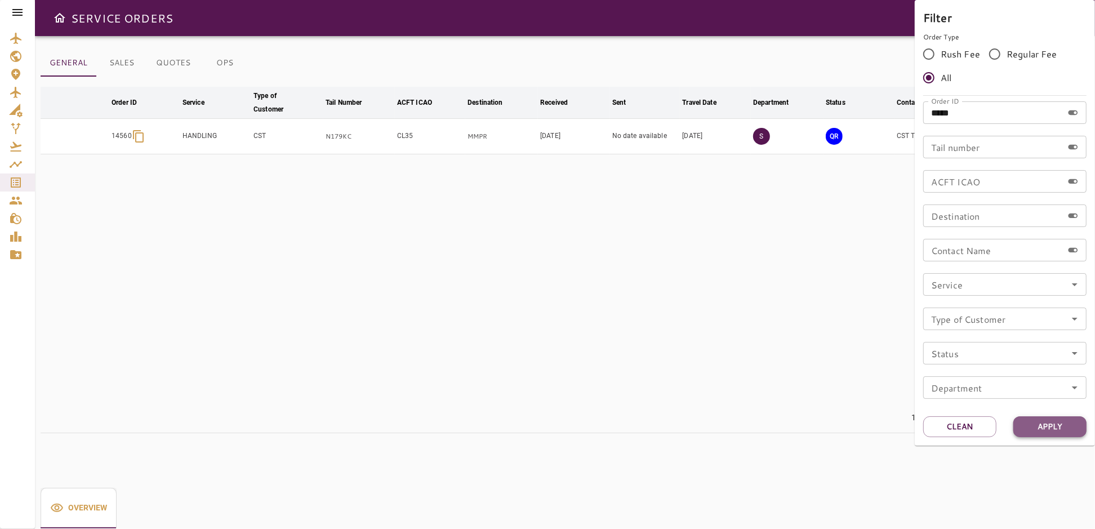
click at [1069, 421] on button "Apply" at bounding box center [1049, 426] width 73 height 21
click at [818, 274] on div at bounding box center [547, 264] width 1095 height 529
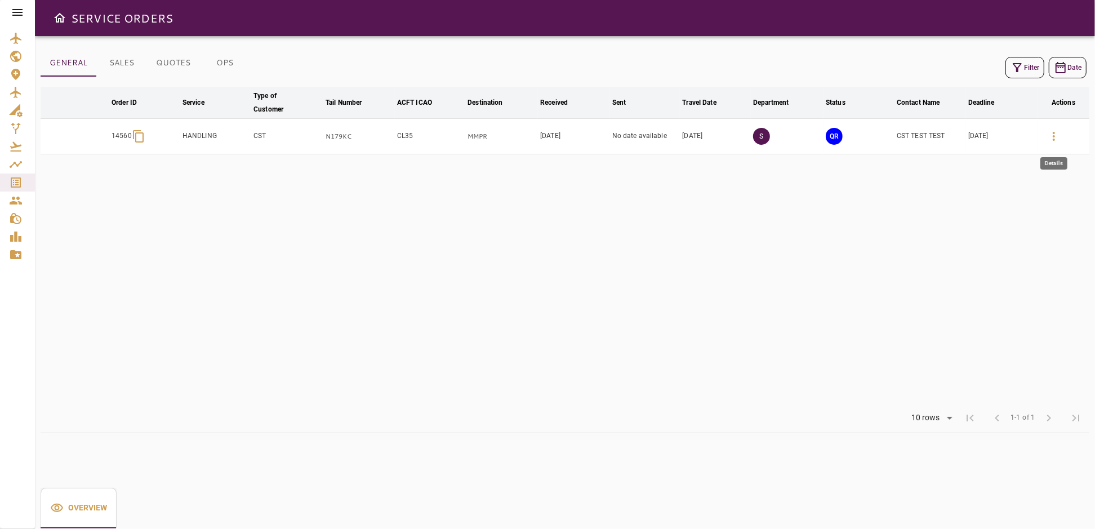
click at [1049, 133] on icon "button" at bounding box center [1054, 137] width 14 height 14
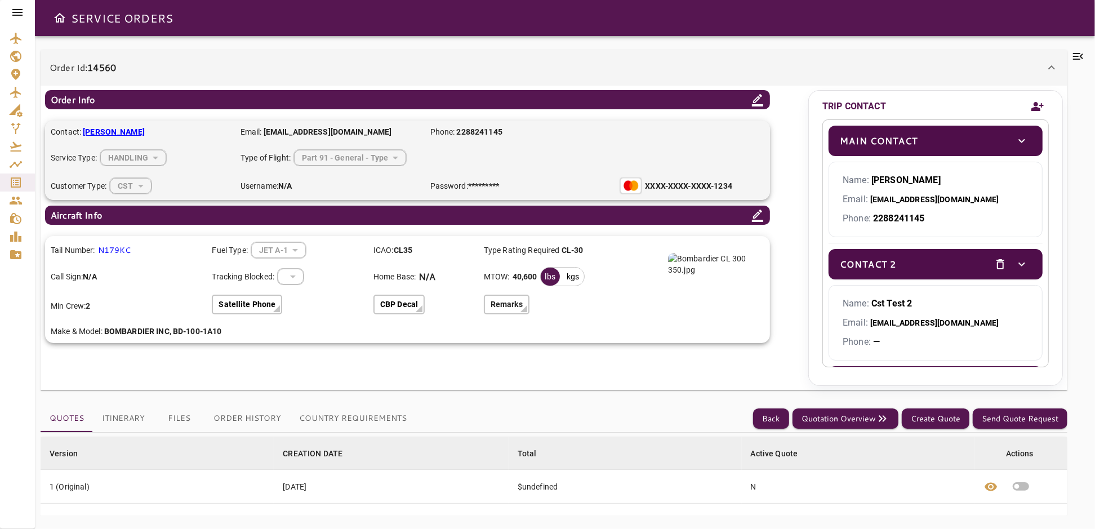
click at [1053, 64] on icon at bounding box center [1051, 68] width 14 height 14
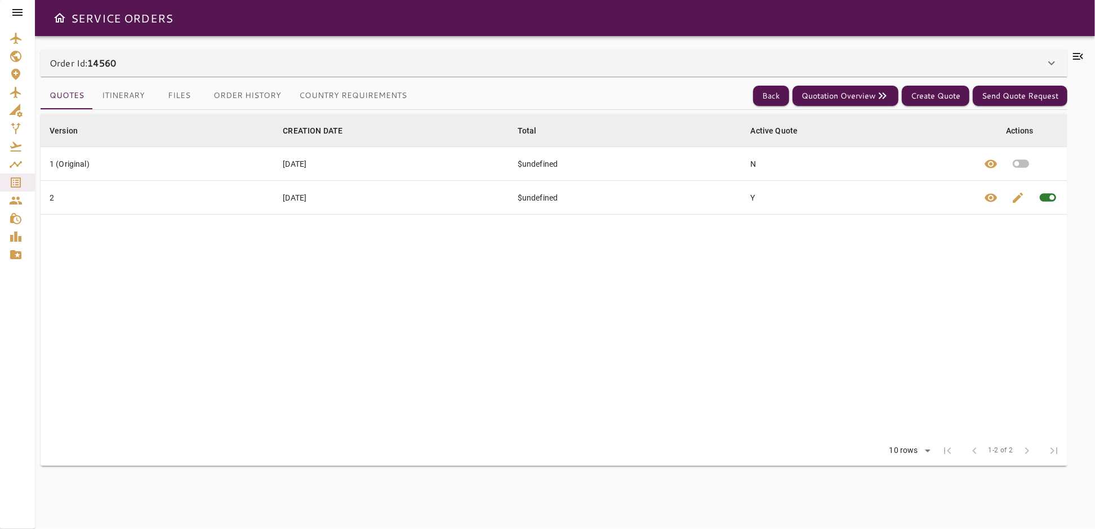
click at [339, 92] on button "Country Requirements" at bounding box center [353, 95] width 126 height 27
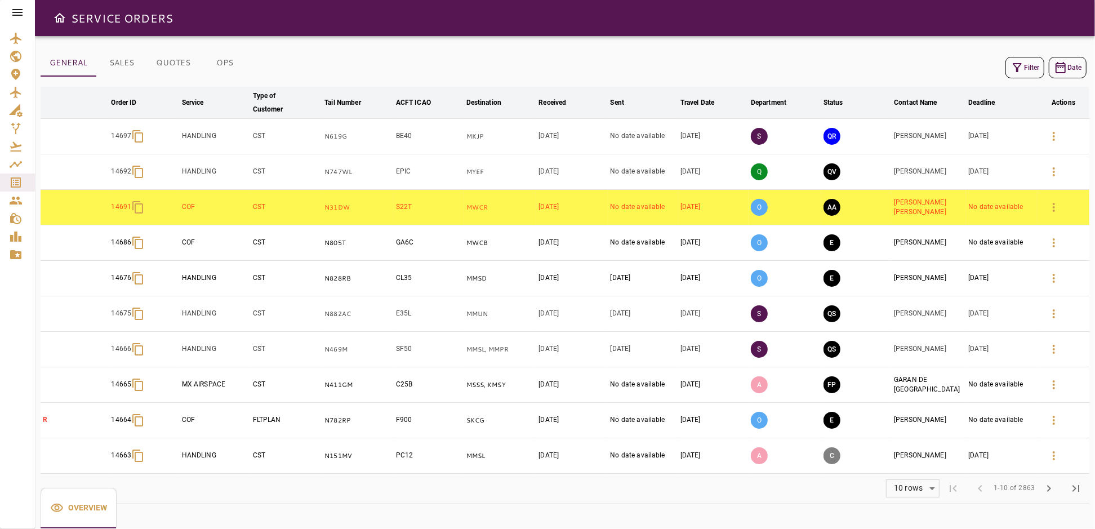
click at [1028, 68] on button "Filter" at bounding box center [1024, 67] width 39 height 21
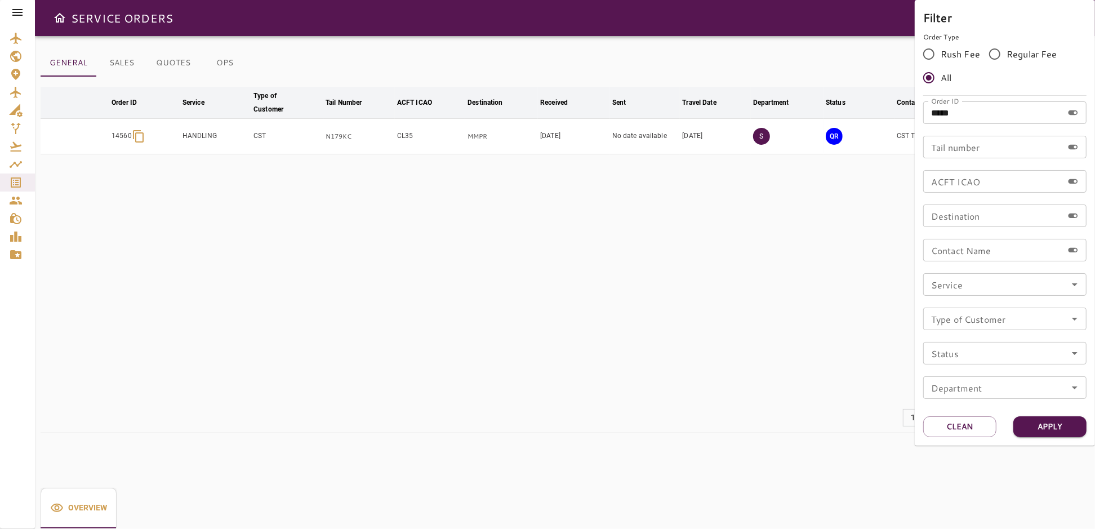
click at [982, 110] on input "*****" at bounding box center [993, 112] width 140 height 23
type input "*****"
click at [1043, 425] on button "Apply" at bounding box center [1049, 426] width 73 height 21
click at [732, 266] on div at bounding box center [547, 264] width 1095 height 529
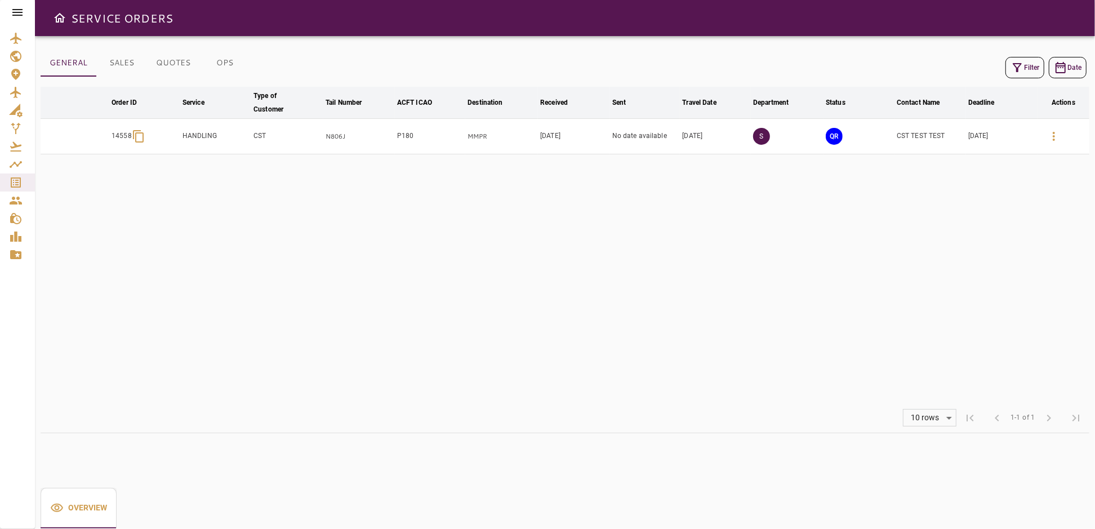
click at [1054, 136] on icon "button" at bounding box center [1054, 137] width 14 height 14
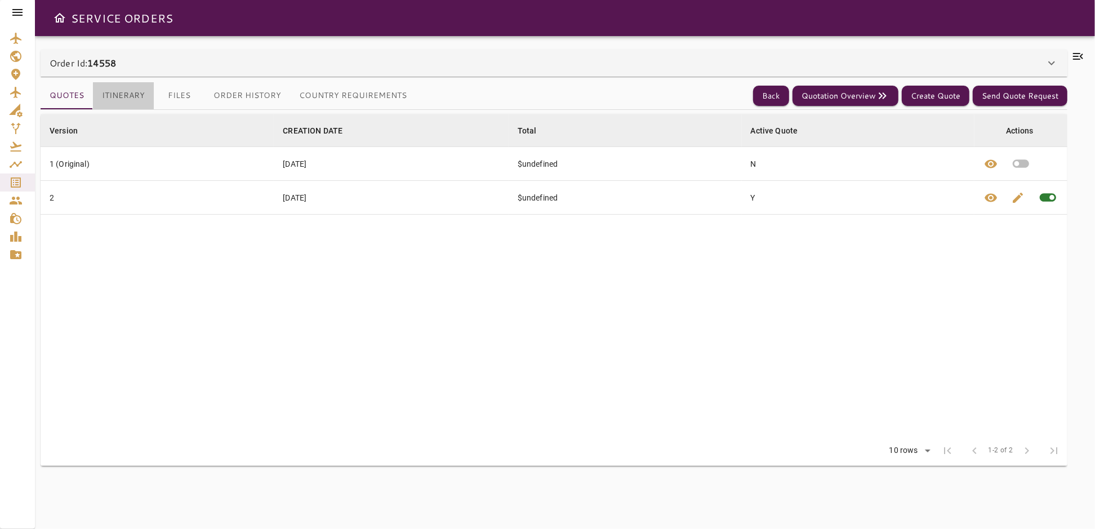
click at [135, 96] on button "Itinerary" at bounding box center [123, 95] width 61 height 27
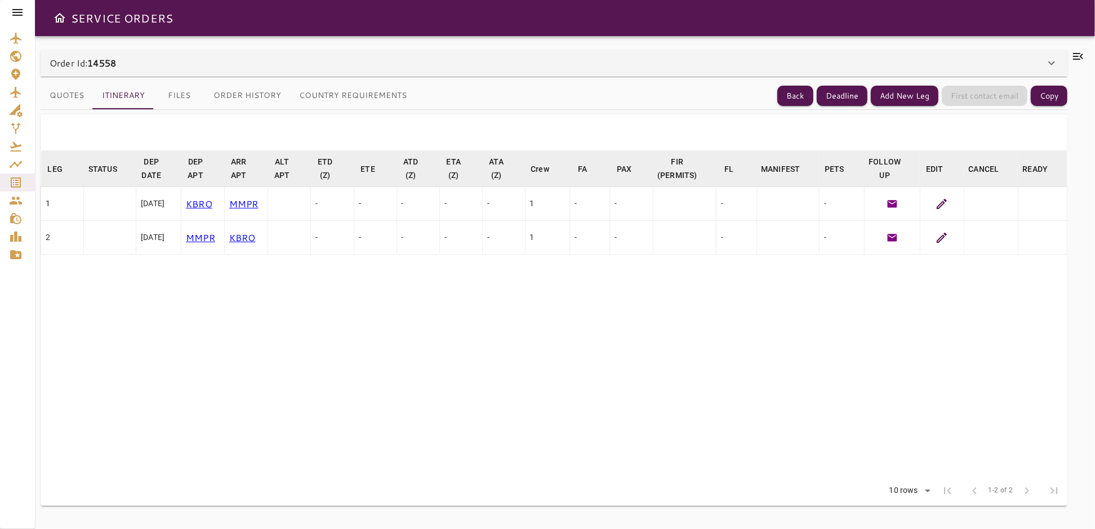
click at [351, 95] on button "Country Requirements" at bounding box center [353, 95] width 126 height 27
click at [797, 93] on button "Back" at bounding box center [795, 96] width 36 height 21
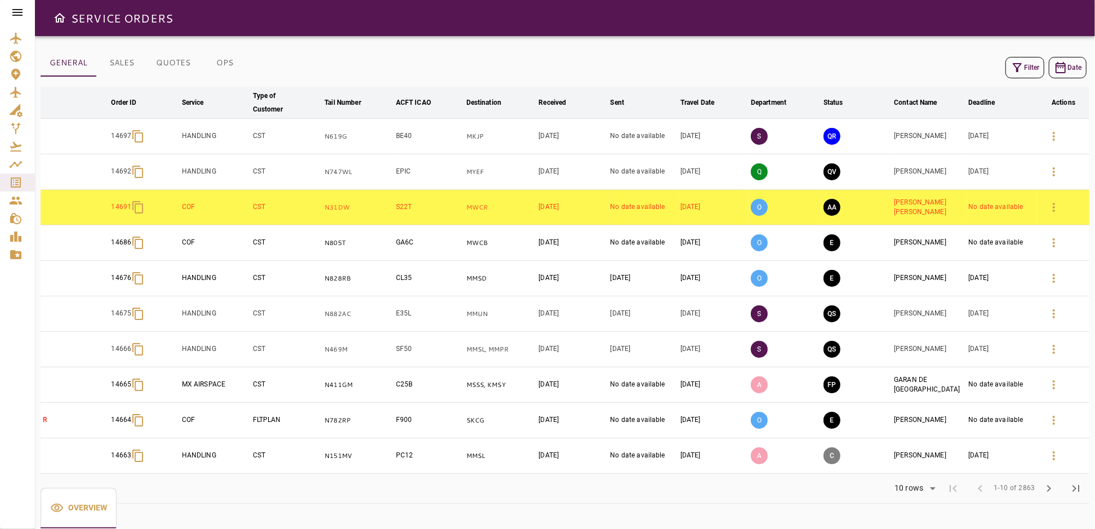
click at [1017, 62] on icon "button" at bounding box center [1017, 68] width 14 height 14
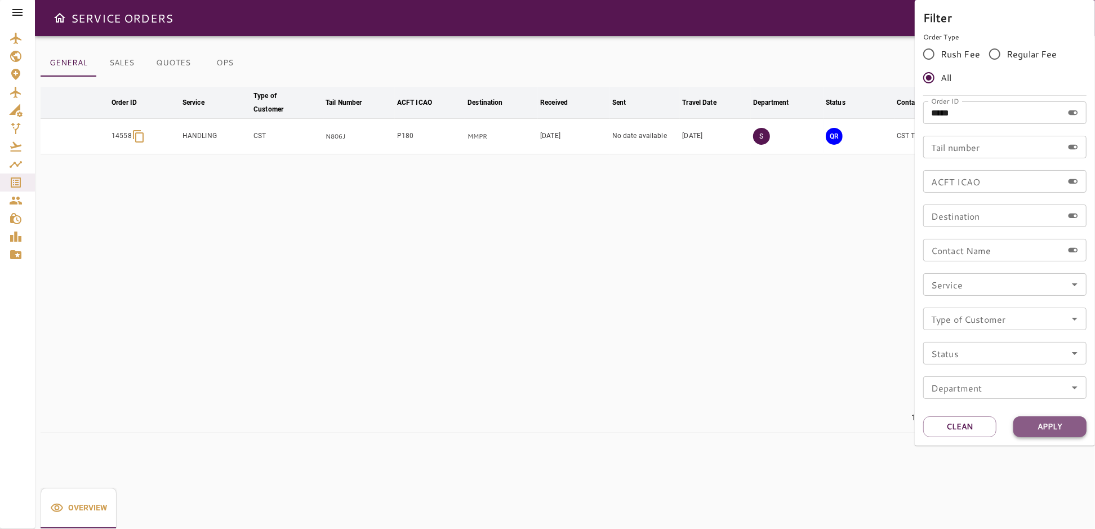
click at [1059, 431] on button "Apply" at bounding box center [1049, 426] width 73 height 21
drag, startPoint x: 806, startPoint y: 312, endPoint x: 927, endPoint y: 203, distance: 162.3
click at [806, 311] on div at bounding box center [547, 264] width 1095 height 529
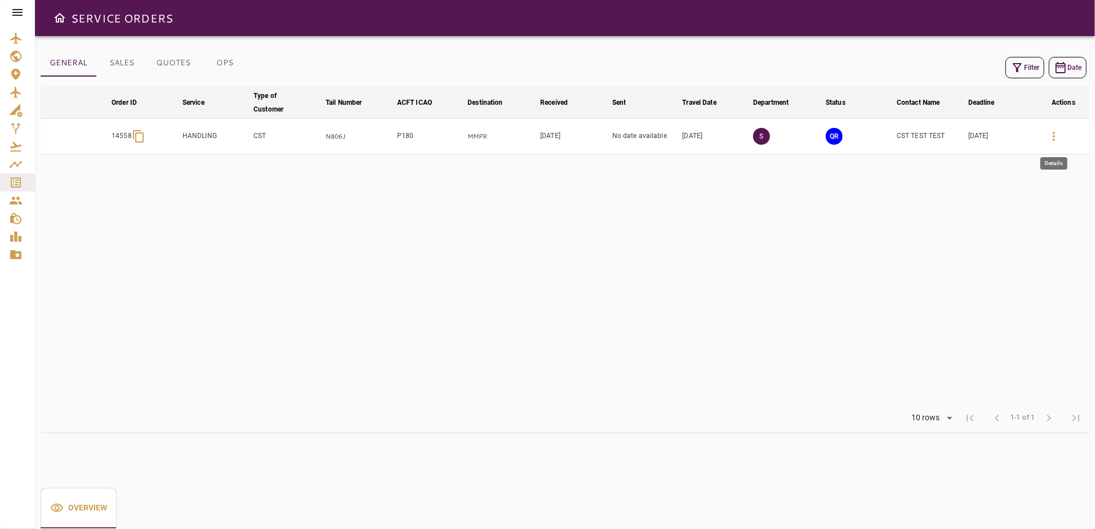
click at [1045, 136] on button "button" at bounding box center [1053, 136] width 27 height 27
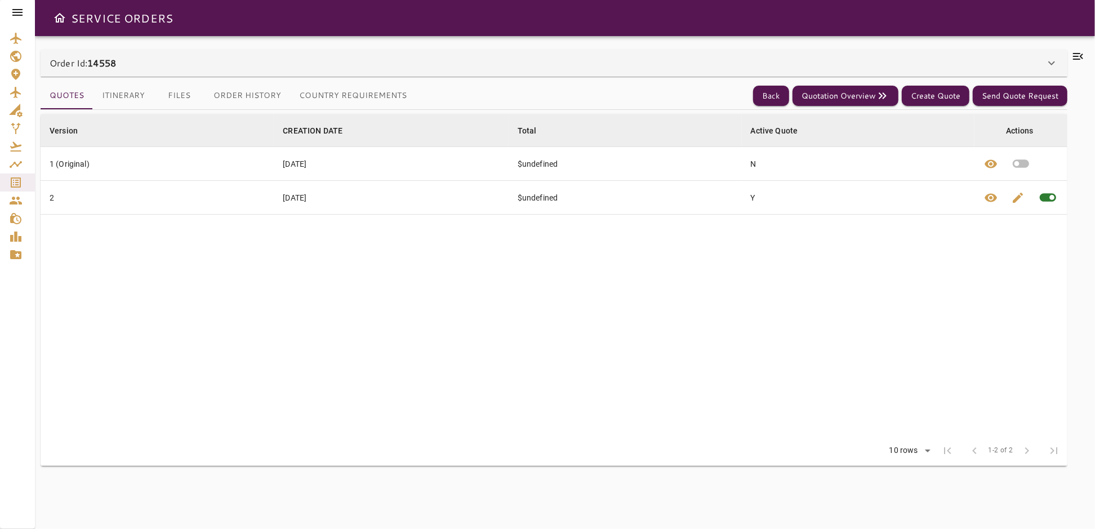
click at [298, 68] on div "Order Id: 14558" at bounding box center [547, 63] width 995 height 14
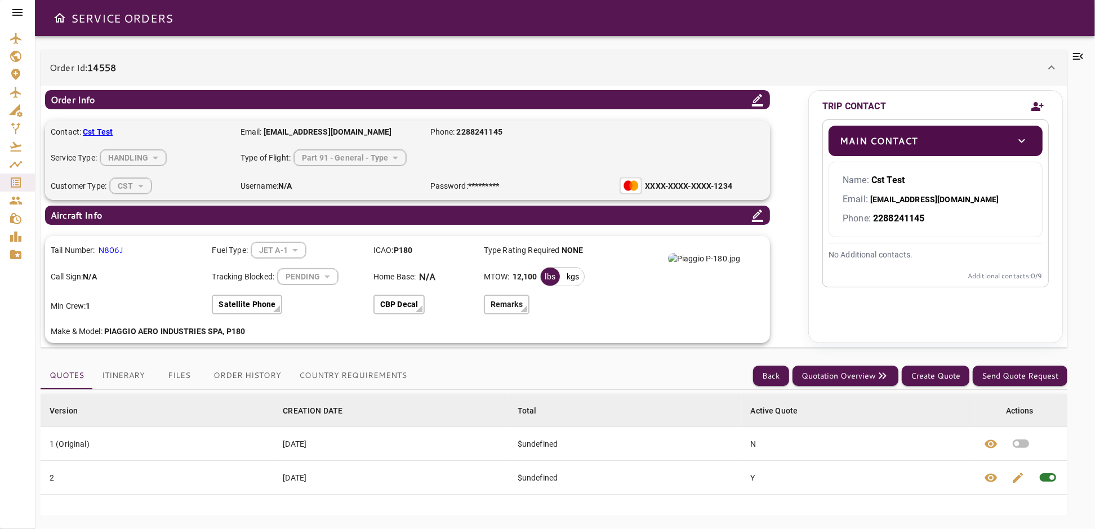
click at [1046, 66] on icon at bounding box center [1051, 68] width 14 height 14
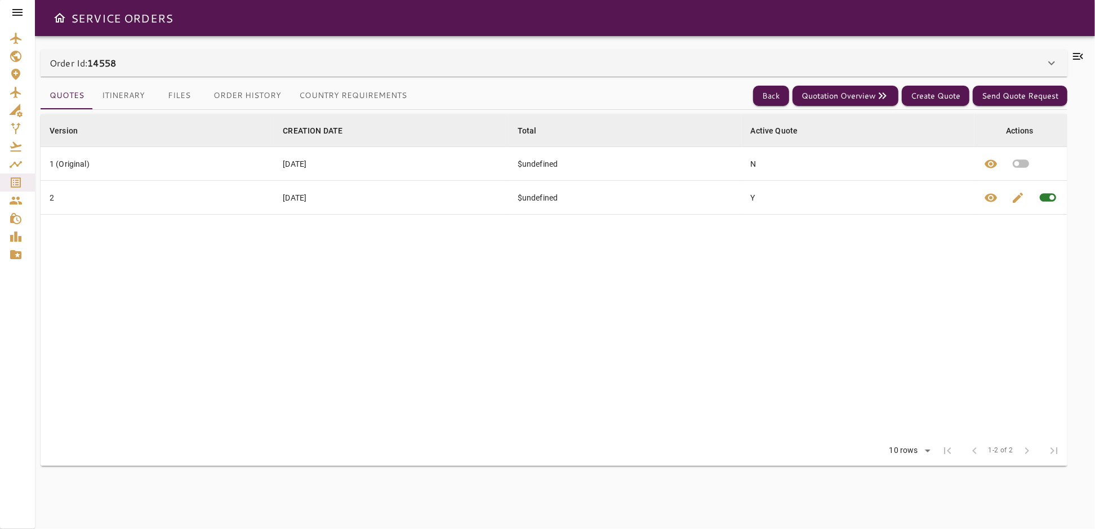
click at [376, 93] on button "Country Requirements" at bounding box center [353, 95] width 126 height 27
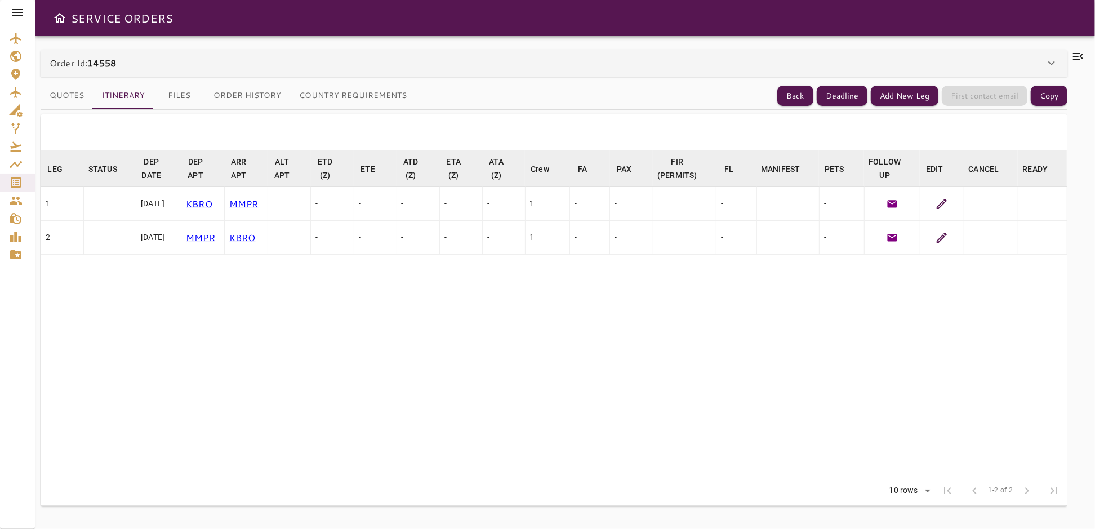
click at [359, 96] on button "Country Requirements" at bounding box center [353, 95] width 126 height 27
click at [946, 236] on icon at bounding box center [942, 238] width 14 height 14
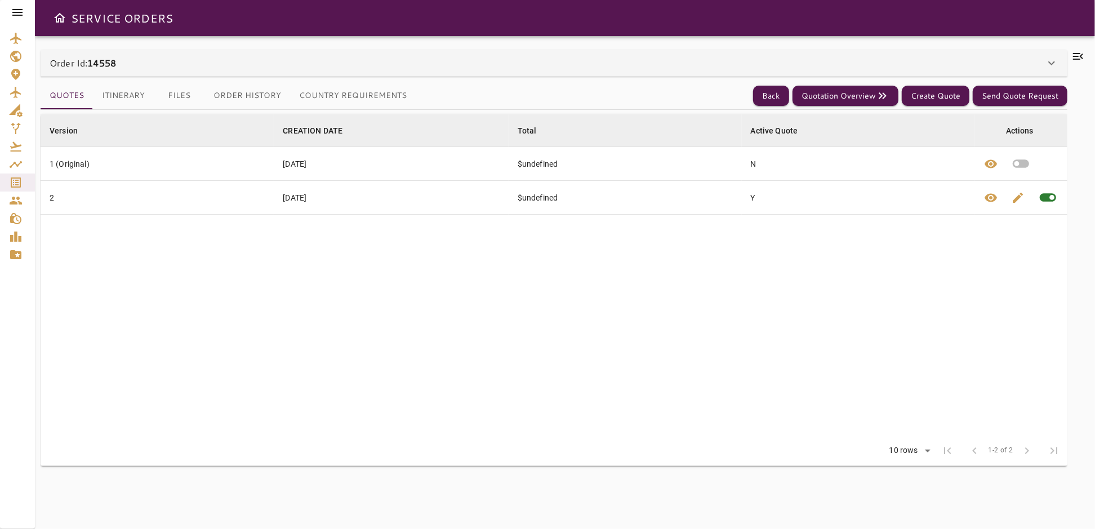
click at [115, 69] on p "Order Id: 14558" at bounding box center [83, 63] width 66 height 14
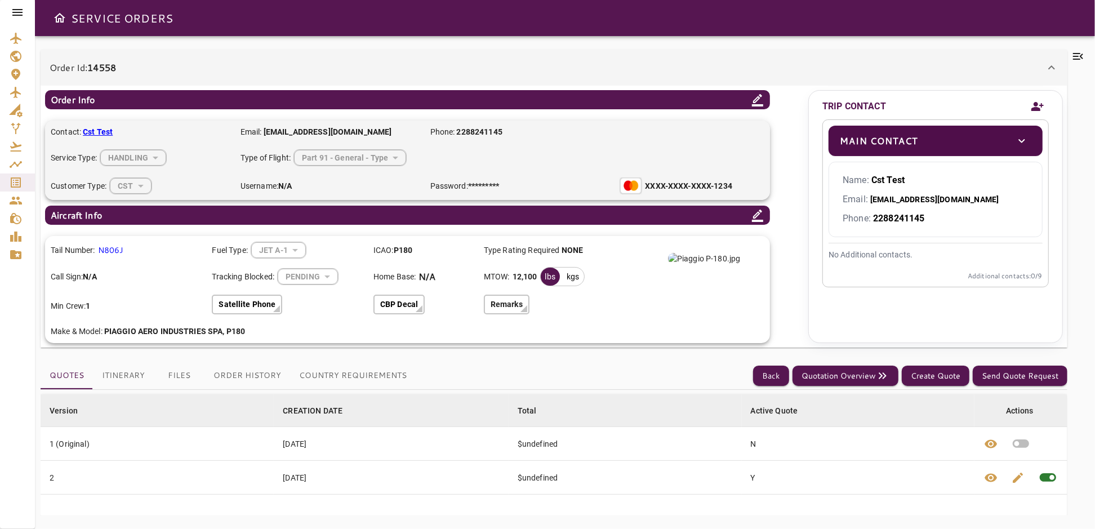
click at [744, 69] on div "Order Id: 14558" at bounding box center [547, 68] width 995 height 14
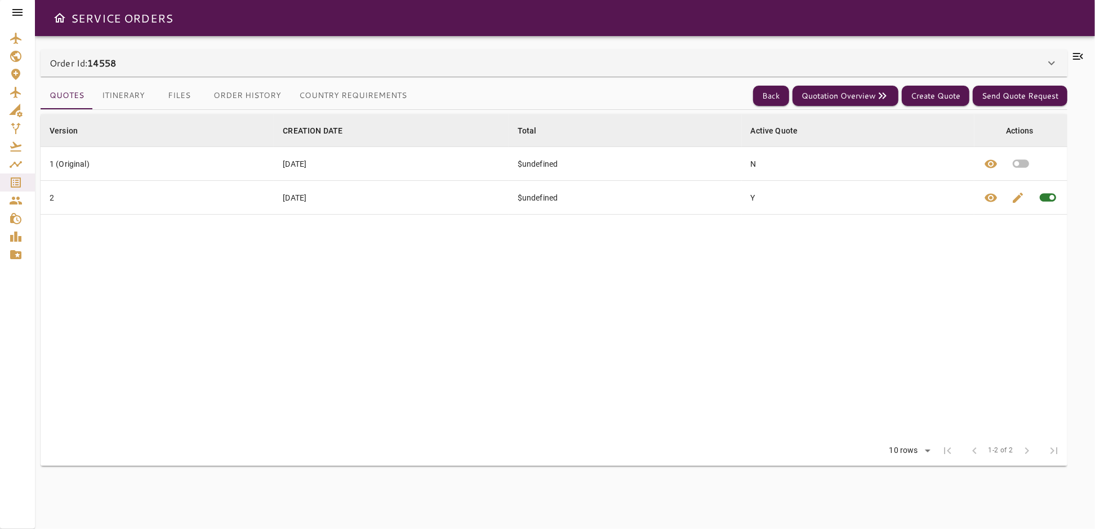
click at [123, 92] on button "Itinerary" at bounding box center [123, 95] width 61 height 27
click at [130, 93] on button "Itinerary" at bounding box center [123, 95] width 61 height 27
click at [11, 186] on icon "Service Orders" at bounding box center [16, 182] width 10 height 10
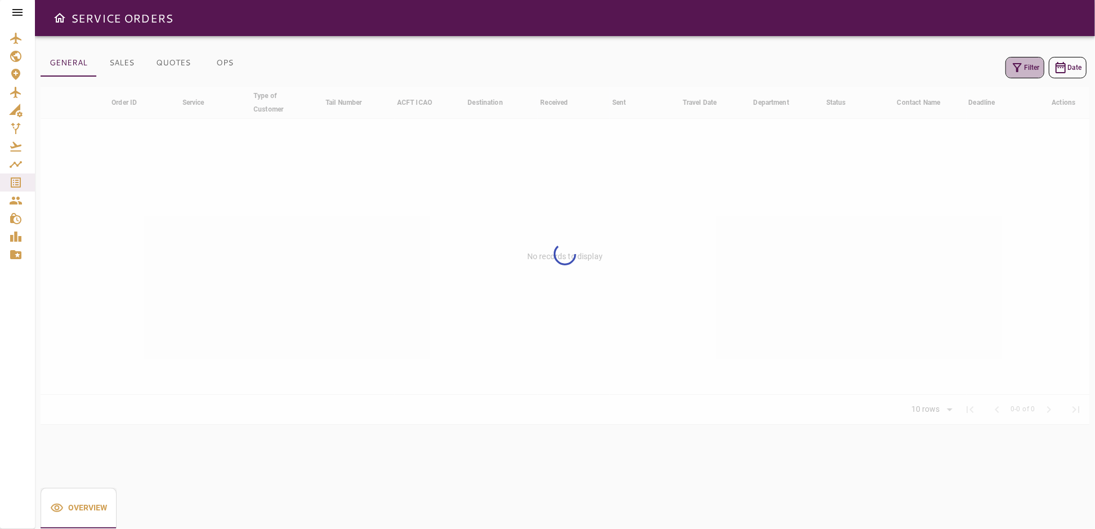
click at [1022, 71] on icon "button" at bounding box center [1017, 68] width 14 height 14
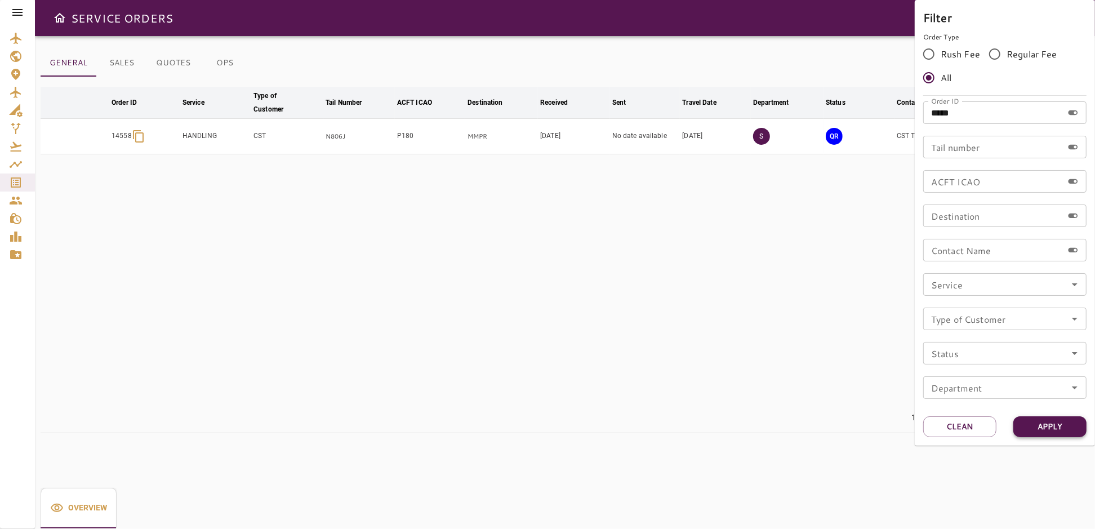
drag, startPoint x: 1065, startPoint y: 422, endPoint x: 1015, endPoint y: 432, distance: 51.1
click at [1065, 422] on button "Apply" at bounding box center [1049, 426] width 73 height 21
drag, startPoint x: 775, startPoint y: 329, endPoint x: 900, endPoint y: 240, distance: 153.6
click at [778, 325] on div at bounding box center [547, 264] width 1095 height 529
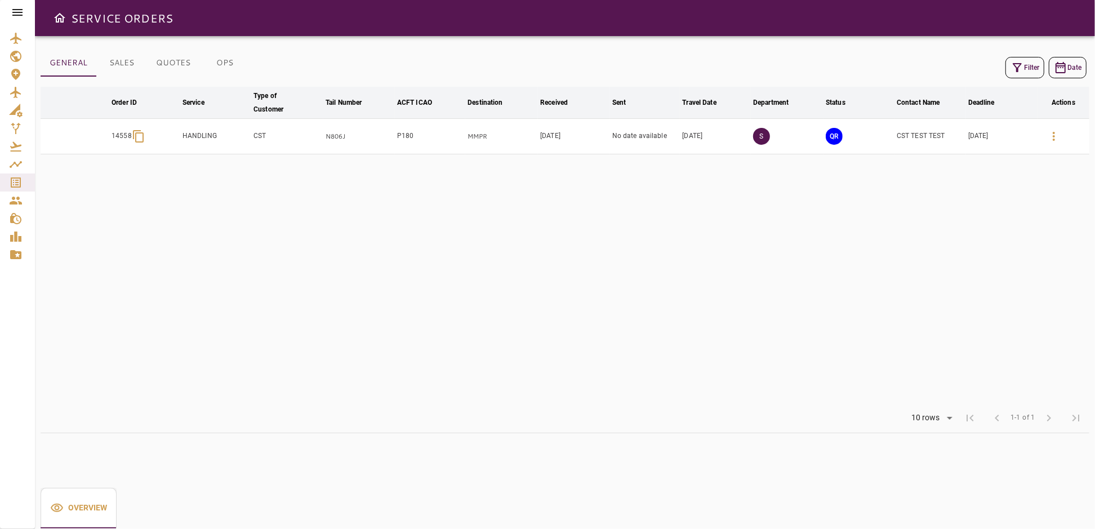
click at [1051, 135] on icon "button" at bounding box center [1054, 137] width 14 height 14
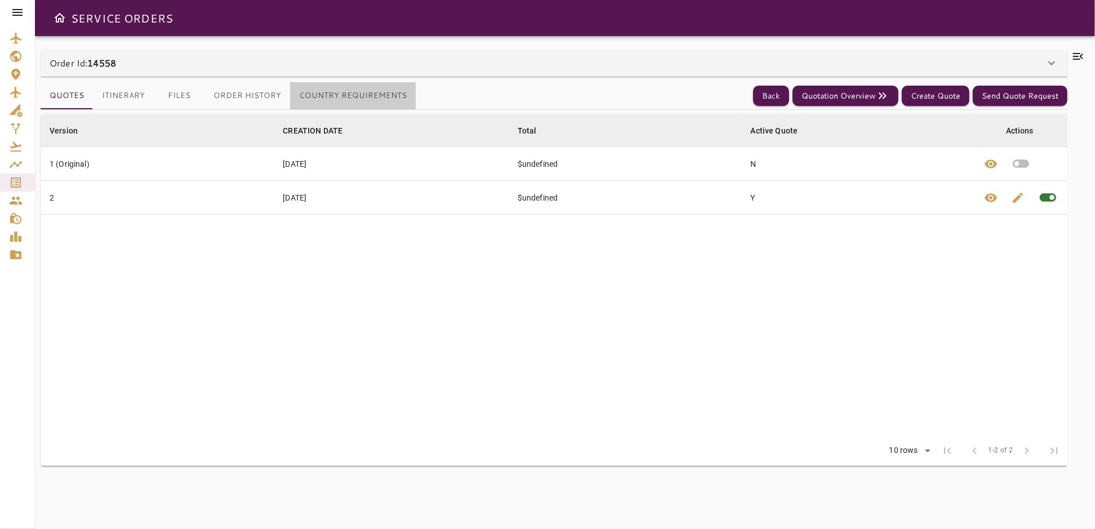
click at [332, 89] on button "Country Requirements" at bounding box center [353, 95] width 126 height 27
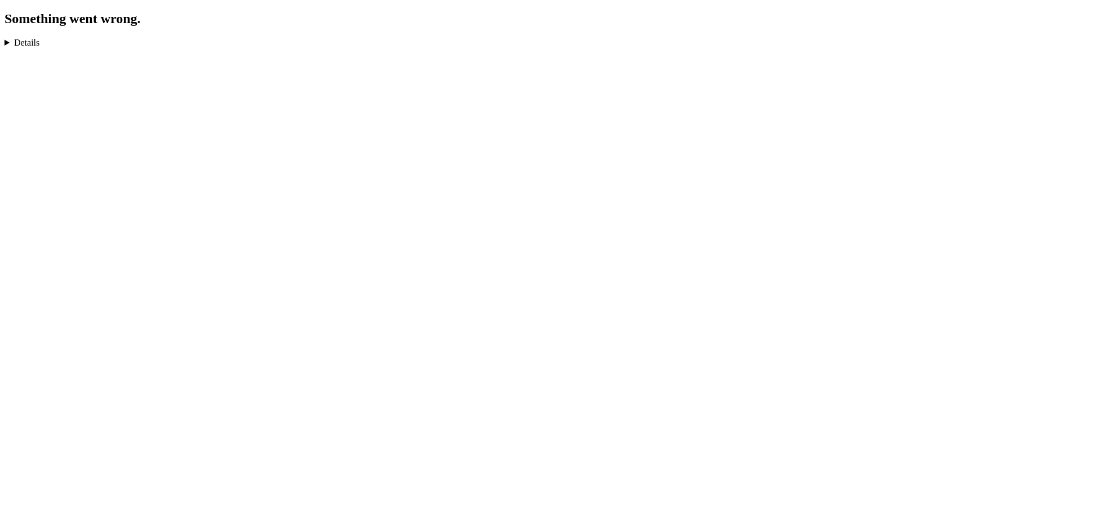
click at [5, 41] on details "TypeError: Cannot read properties of null (reading 'scrollWidth') in n in Unkno…" at bounding box center [548, 43] width 1086 height 10
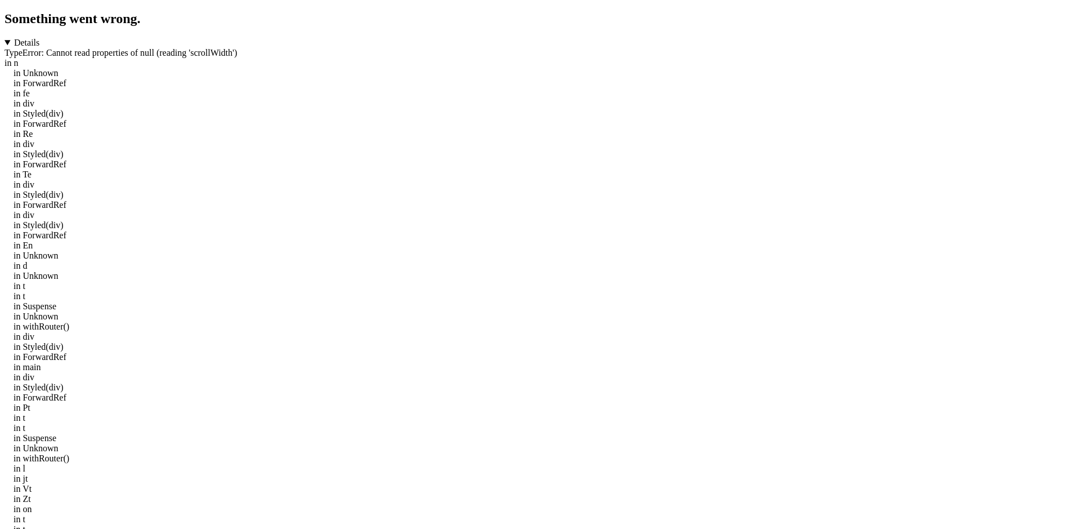
click at [5, 41] on details "TypeError: Cannot read properties of null (reading 'scrollWidth') in n in Unkno…" at bounding box center [544, 357] width 1078 height 638
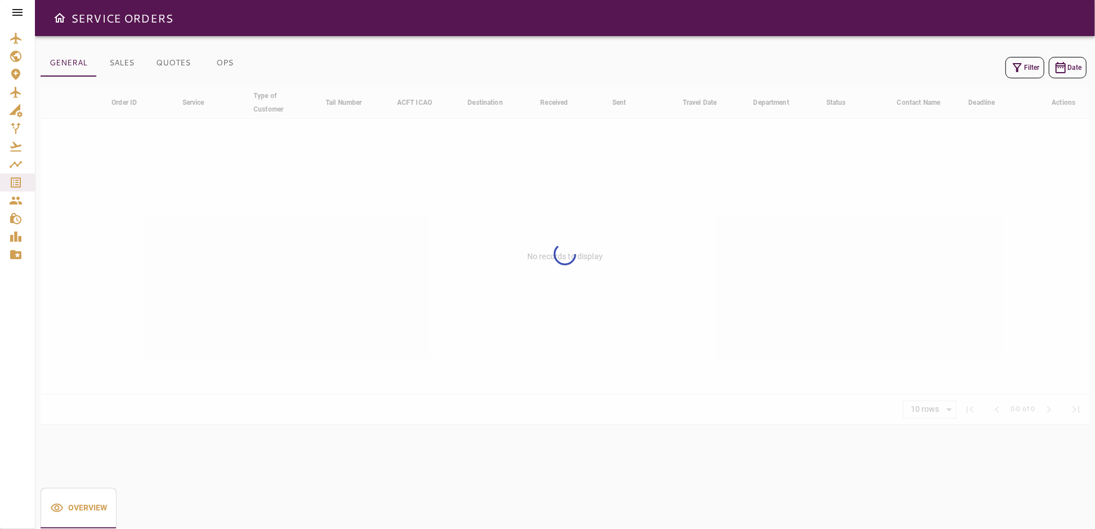
click at [1038, 65] on button "Filter" at bounding box center [1024, 67] width 39 height 21
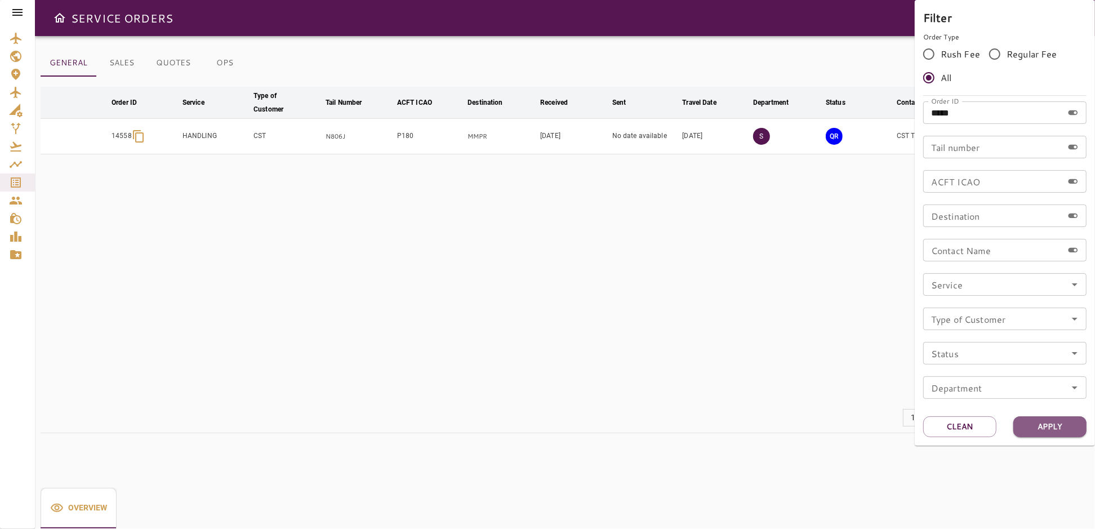
drag, startPoint x: 1059, startPoint y: 426, endPoint x: 963, endPoint y: 405, distance: 97.4
click at [1060, 426] on button "Apply" at bounding box center [1049, 426] width 73 height 21
click at [739, 356] on div at bounding box center [547, 264] width 1095 height 529
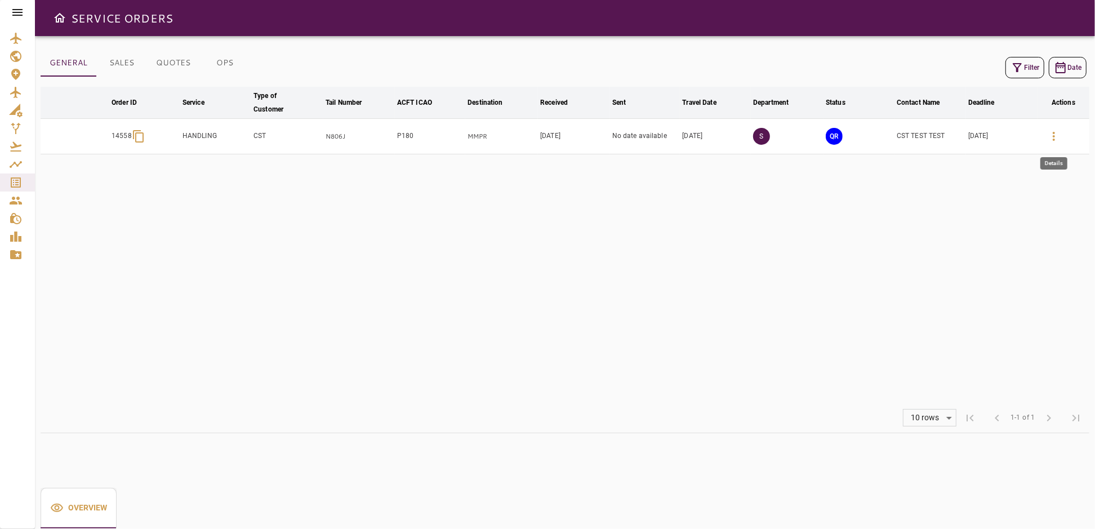
click at [1054, 137] on icon "button" at bounding box center [1054, 137] width 14 height 14
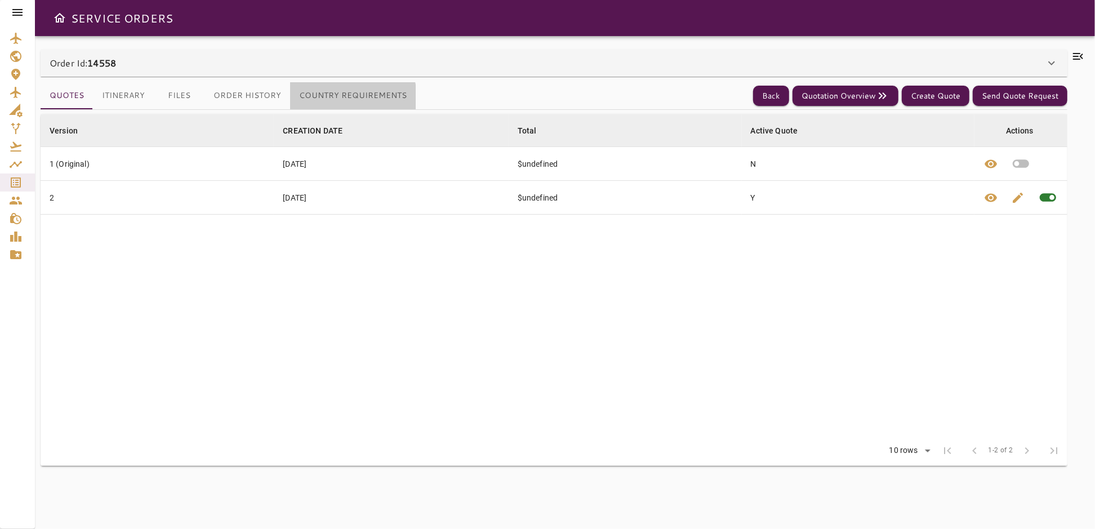
click at [333, 101] on button "Country Requirements" at bounding box center [353, 95] width 126 height 27
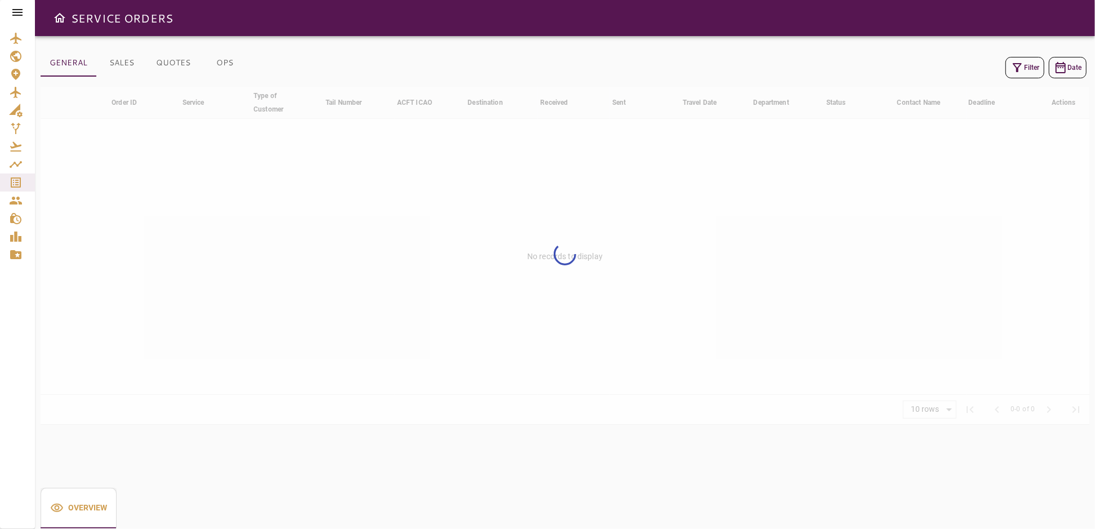
click at [1020, 69] on icon "button" at bounding box center [1017, 68] width 14 height 14
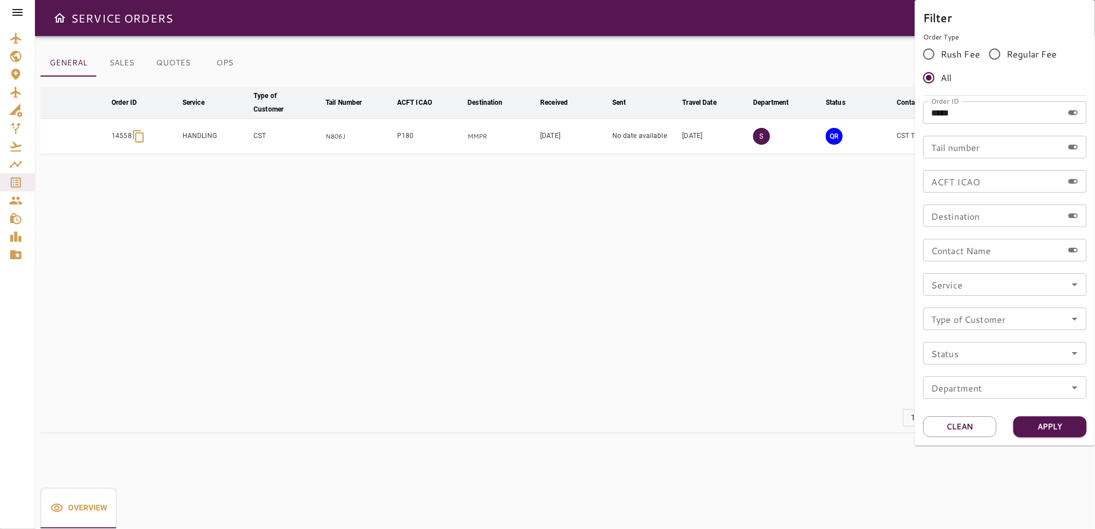
click at [971, 115] on input "*****" at bounding box center [993, 112] width 140 height 23
type input "*****"
click at [1037, 422] on button "Apply" at bounding box center [1049, 426] width 73 height 21
click at [750, 348] on div at bounding box center [547, 264] width 1095 height 529
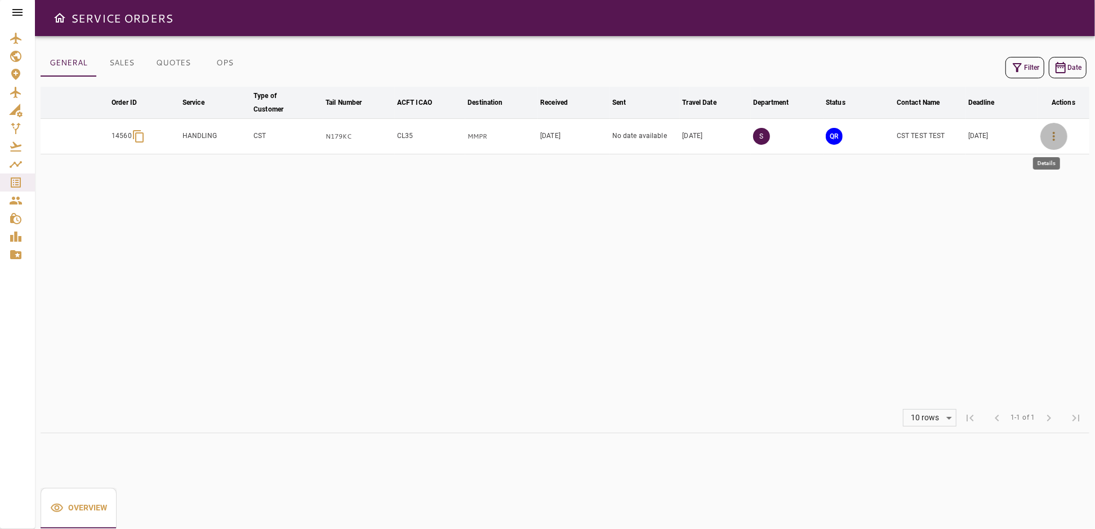
click at [1058, 130] on icon "button" at bounding box center [1054, 137] width 14 height 14
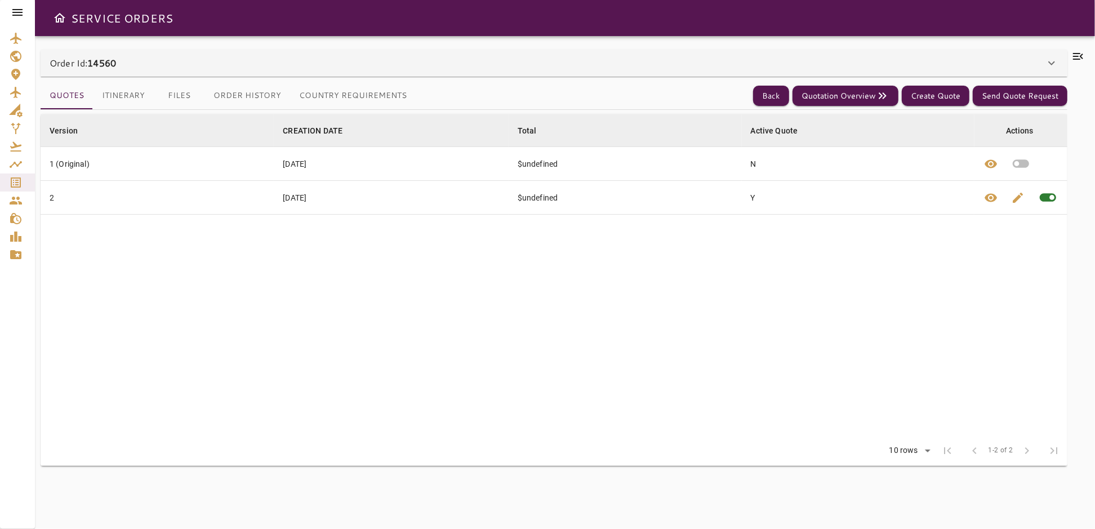
click at [495, 56] on div "Order Id: 14560" at bounding box center [547, 63] width 995 height 14
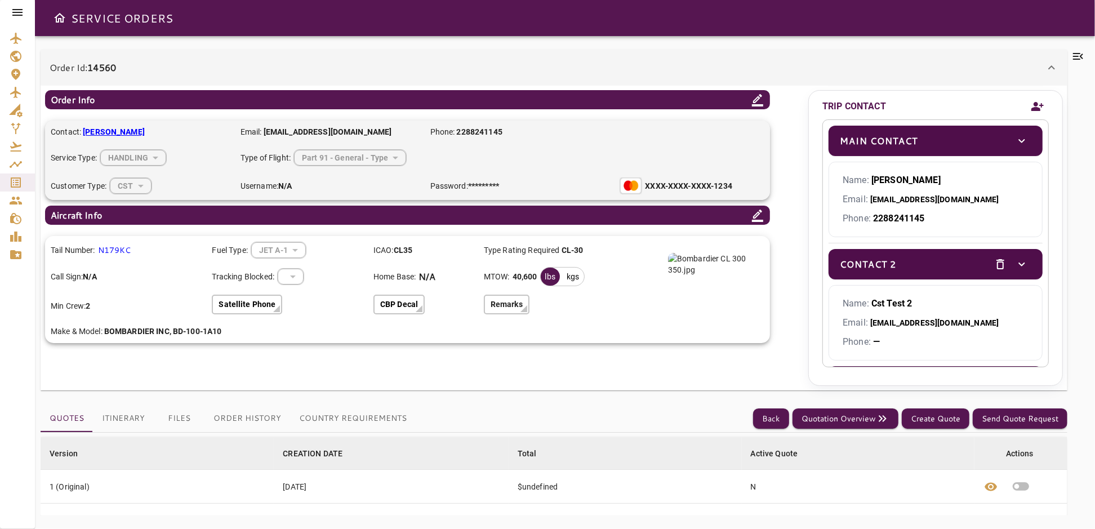
click at [1035, 106] on icon "Add new contact" at bounding box center [1037, 106] width 12 height 9
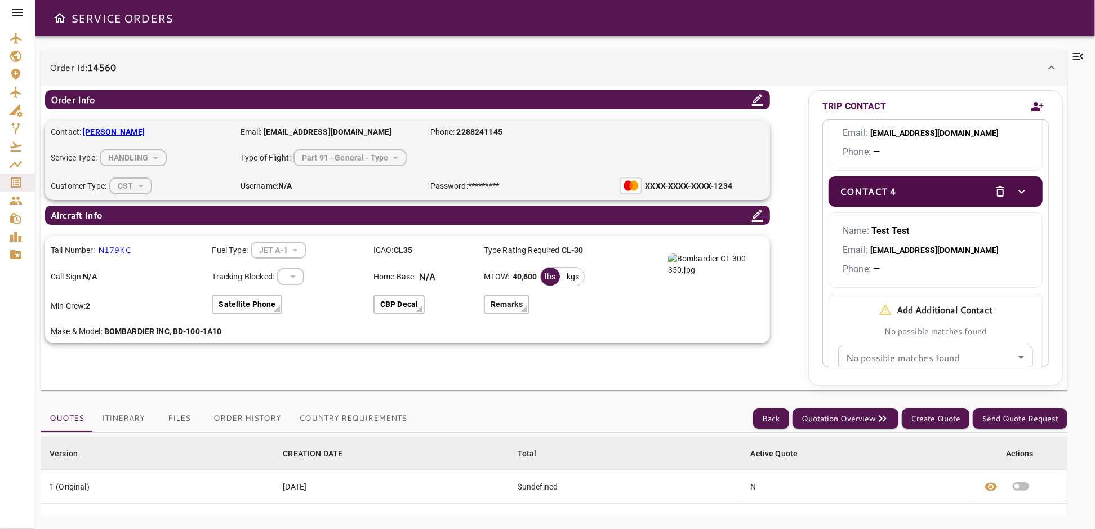
scroll to position [425, 0]
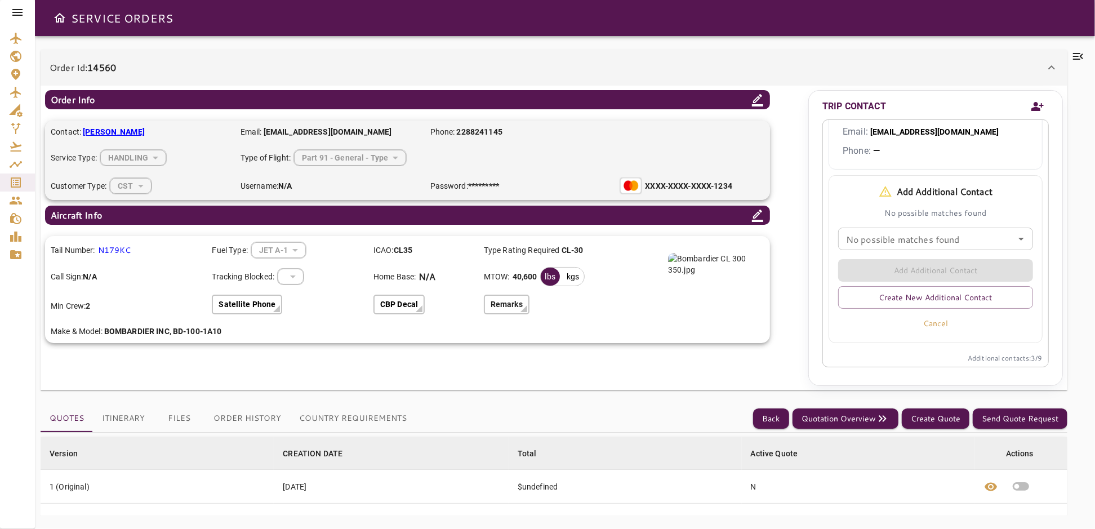
click at [927, 319] on button "Cancel" at bounding box center [935, 323] width 195 height 20
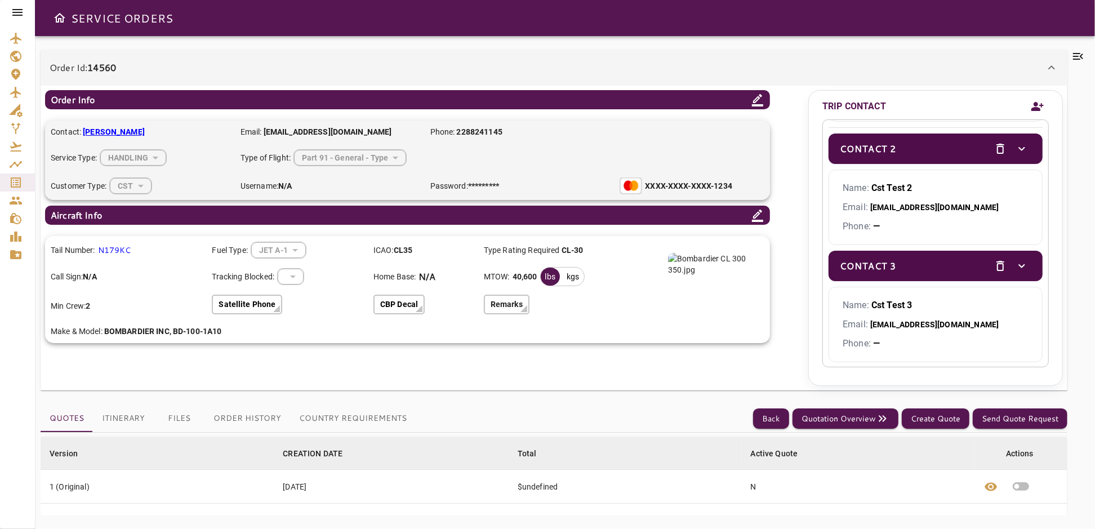
scroll to position [252, 0]
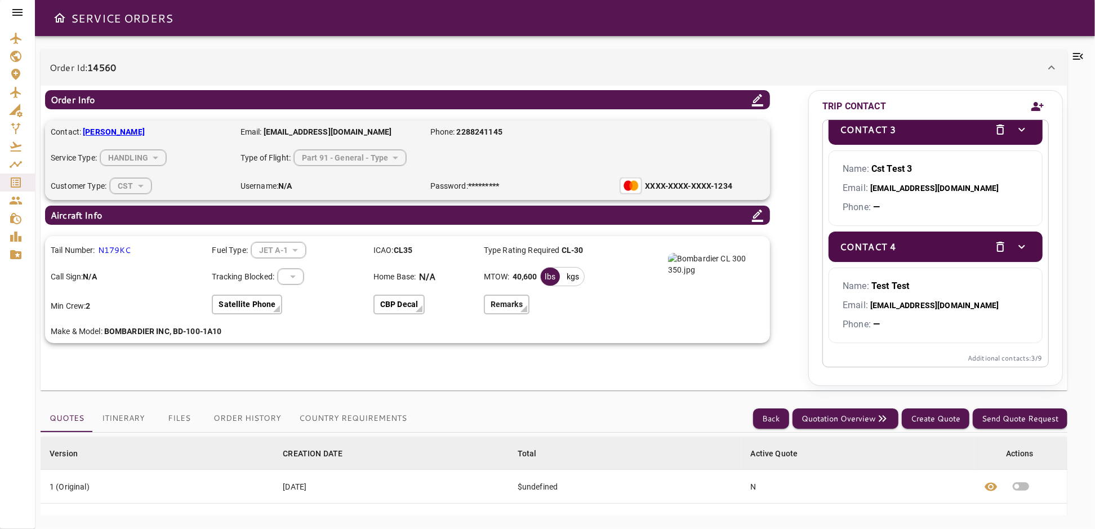
click at [1034, 106] on icon "Add new contact" at bounding box center [1037, 106] width 14 height 17
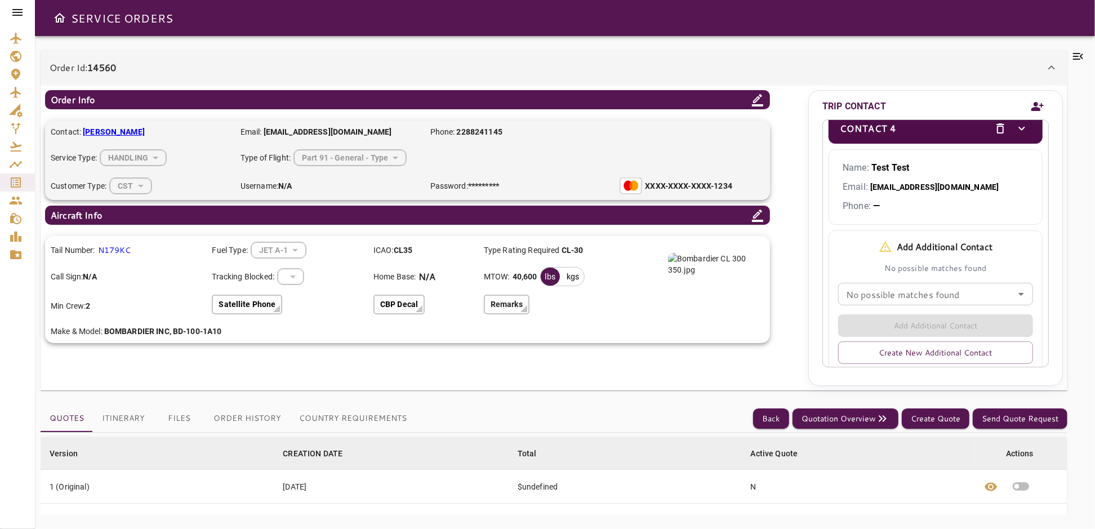
scroll to position [425, 0]
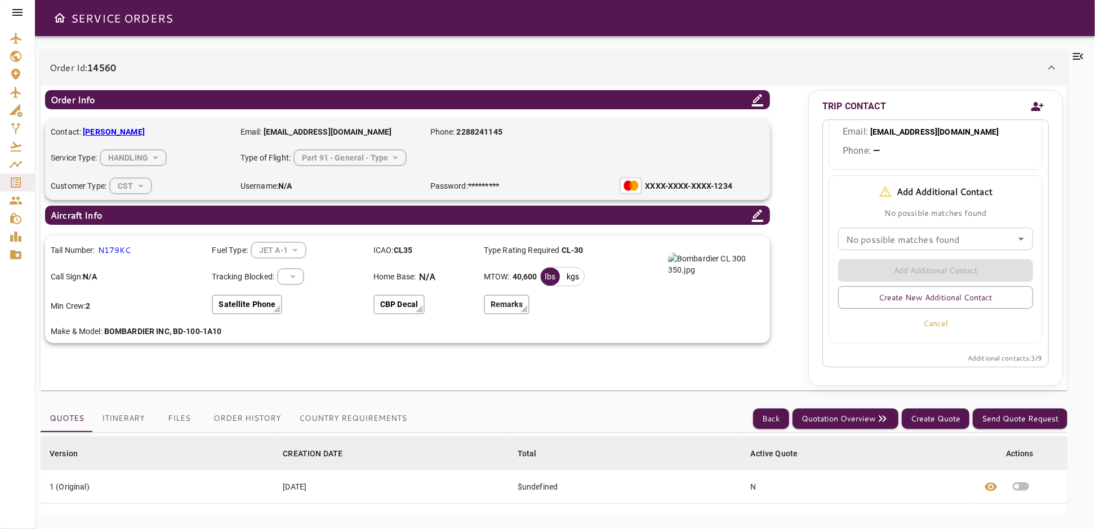
click at [971, 236] on input "No possible matches found" at bounding box center [935, 239] width 188 height 16
click at [1014, 235] on icon "Close" at bounding box center [1021, 239] width 14 height 14
click at [919, 297] on button "Create New Additional Contact" at bounding box center [935, 297] width 195 height 23
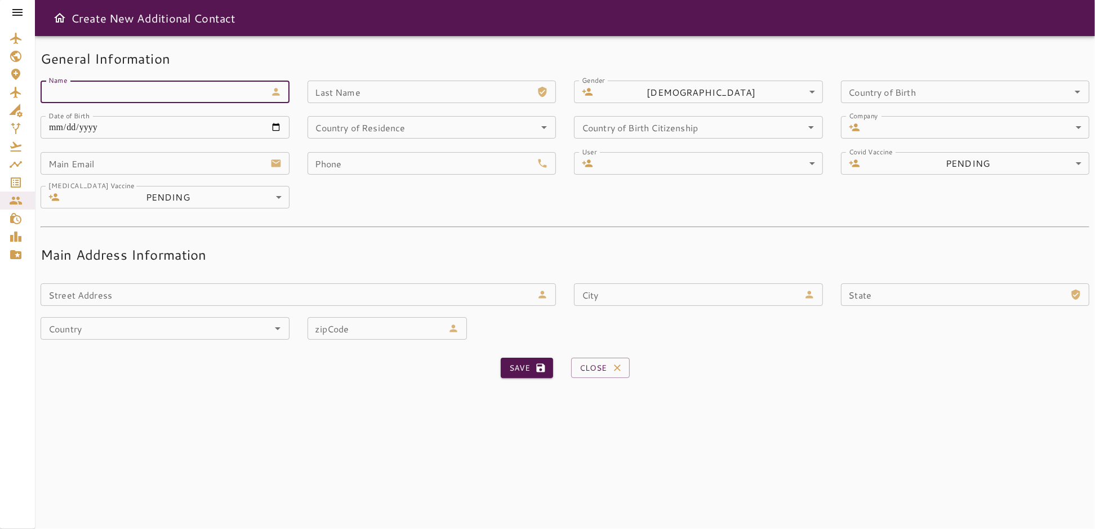
click at [111, 96] on input "Name" at bounding box center [153, 92] width 225 height 23
type input "*"
type input "*******"
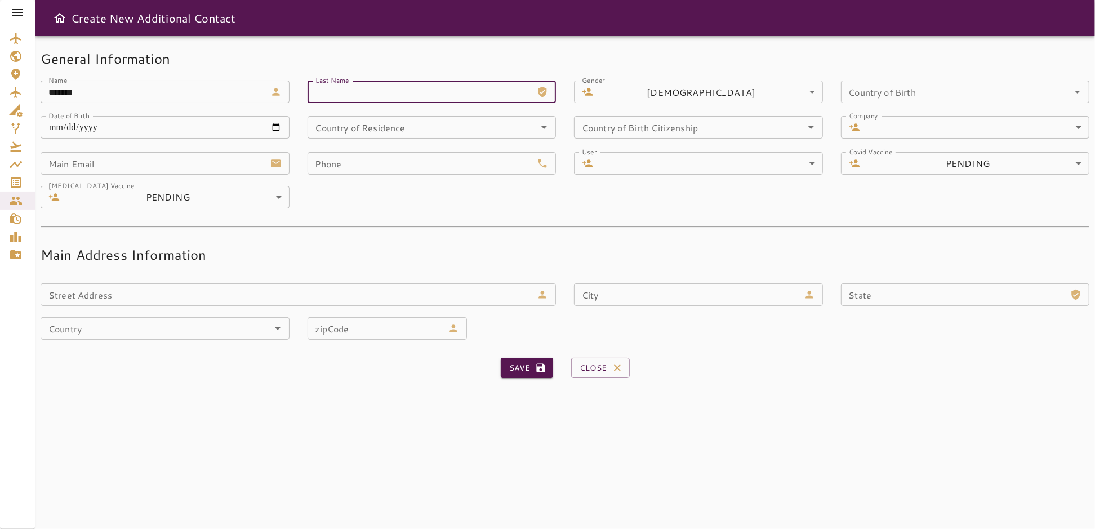
click at [343, 95] on input "Last Name" at bounding box center [419, 92] width 225 height 23
type input "*"
type input "****"
click at [574, 222] on form "**********" at bounding box center [565, 218] width 1048 height 337
click at [899, 92] on input "Country of Birth" at bounding box center [948, 92] width 209 height 16
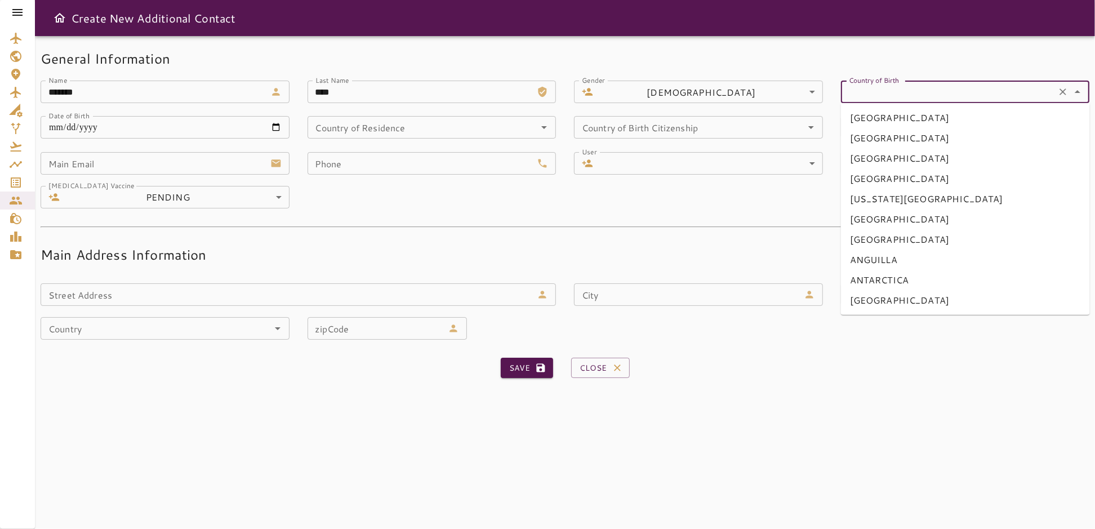
click at [882, 196] on li "[US_STATE][GEOGRAPHIC_DATA]" at bounding box center [965, 199] width 249 height 20
type input "**********"
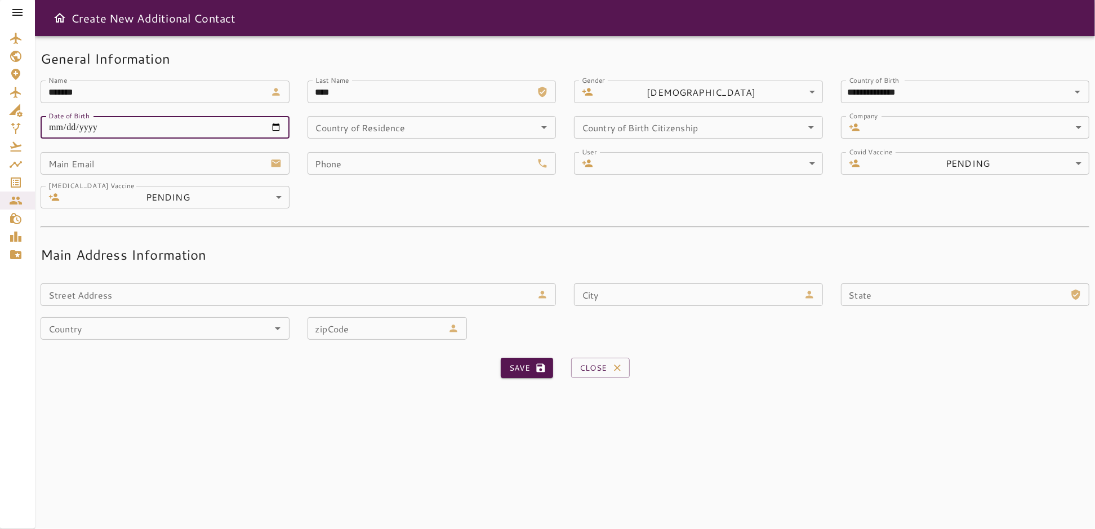
click at [278, 129] on input "**********" at bounding box center [165, 127] width 249 height 23
type input "**********"
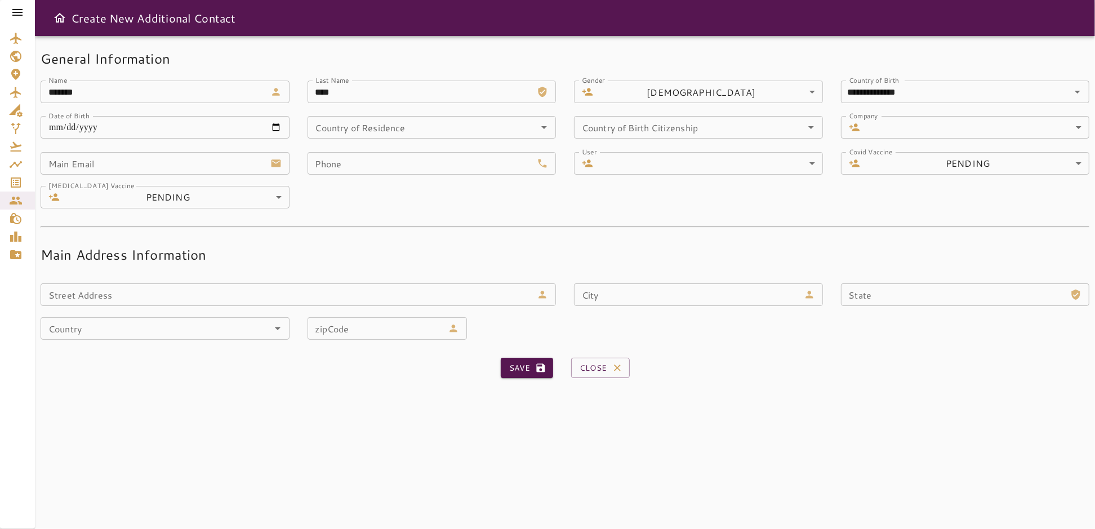
click at [390, 253] on h5 "Main Address Information" at bounding box center [565, 254] width 1048 height 18
click at [545, 122] on icon "Open" at bounding box center [544, 127] width 14 height 14
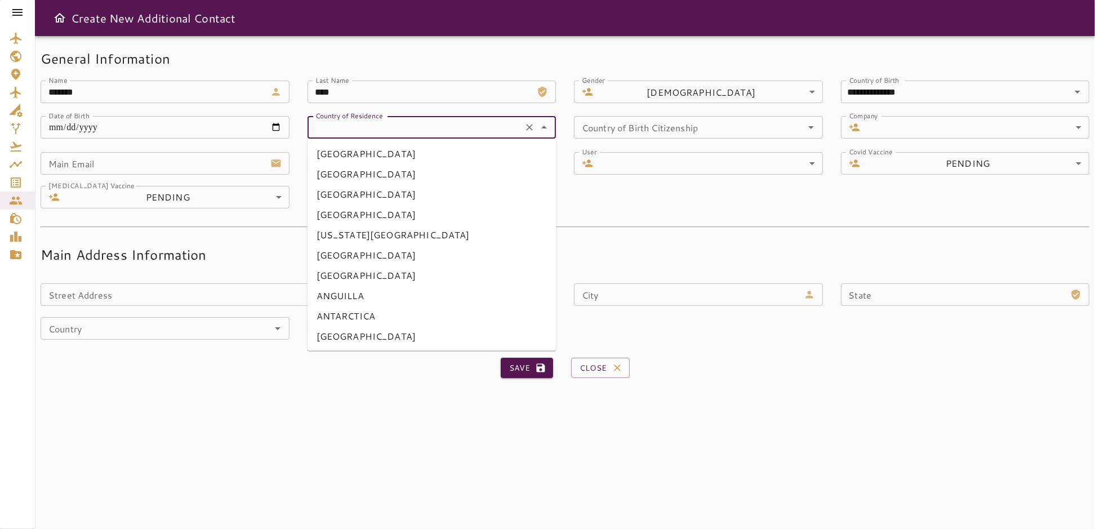
click at [352, 195] on li "[GEOGRAPHIC_DATA]" at bounding box center [431, 194] width 249 height 20
type input "*******"
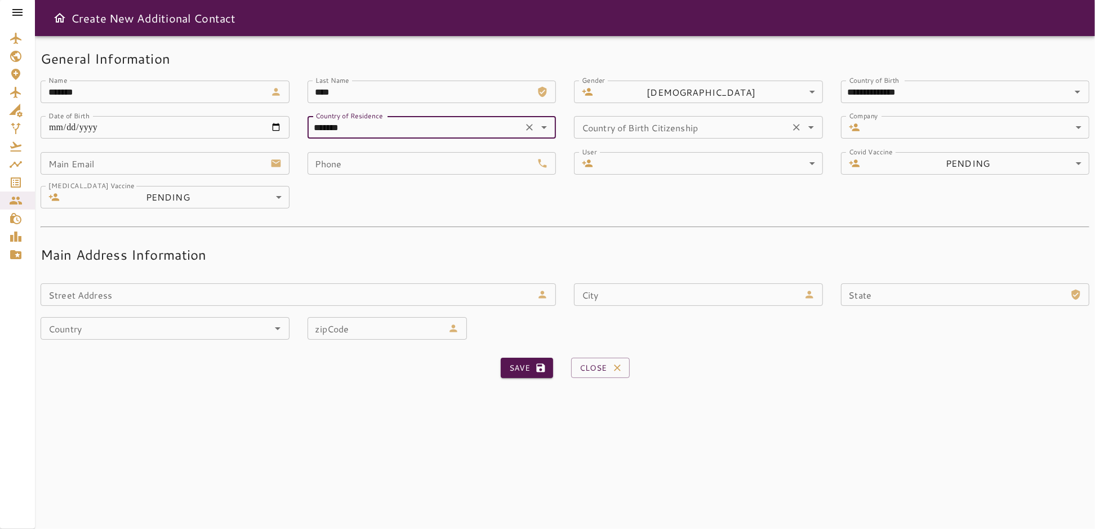
click at [636, 133] on input "Country of Birth Citizenship" at bounding box center [681, 127] width 209 height 16
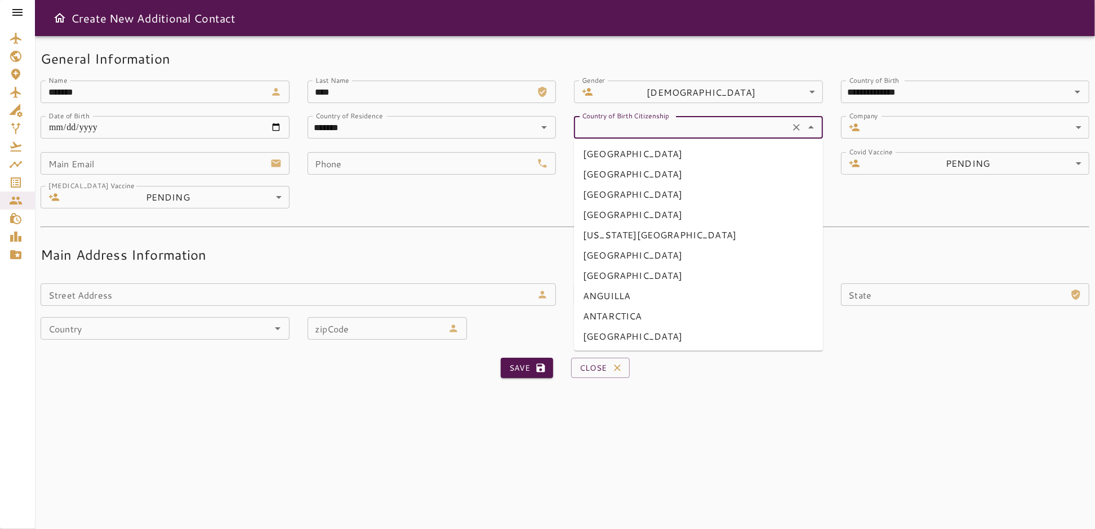
click at [605, 195] on li "ALBANIA" at bounding box center [698, 194] width 249 height 20
type input "*******"
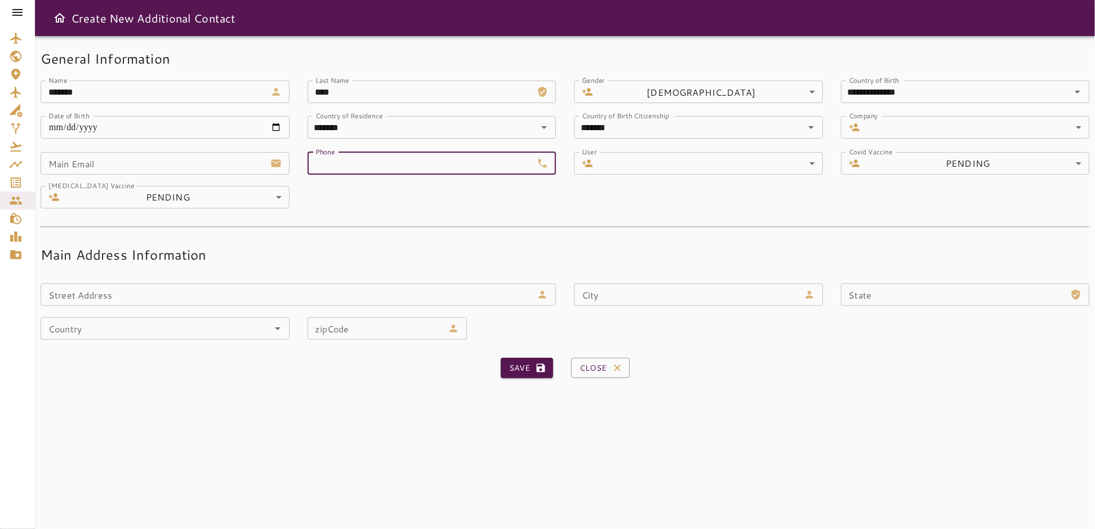
click at [358, 163] on input "Phone" at bounding box center [419, 163] width 225 height 23
click at [373, 165] on input "Phone" at bounding box center [419, 163] width 225 height 23
type input "**********"
click at [523, 370] on button "Save" at bounding box center [527, 368] width 52 height 21
type input "**********"
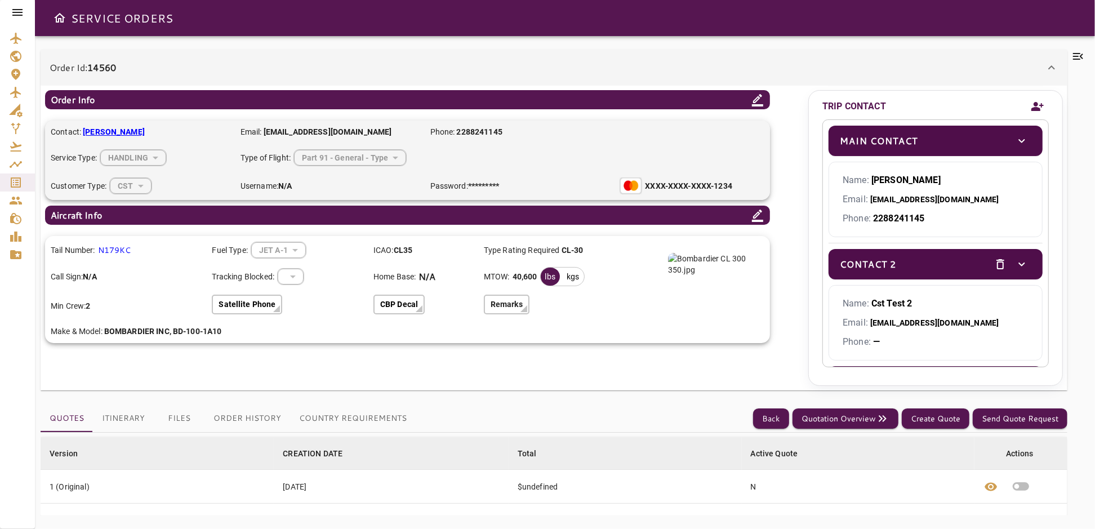
drag, startPoint x: 1019, startPoint y: 68, endPoint x: 1035, endPoint y: 67, distance: 16.4
click at [1019, 68] on div "Order Id: 14560" at bounding box center [547, 68] width 995 height 14
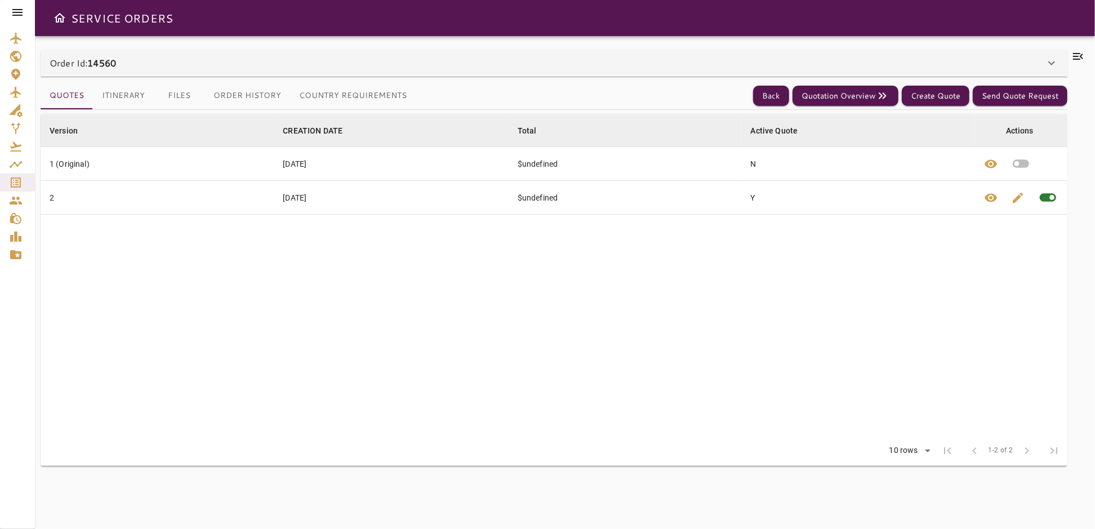
click at [1046, 64] on icon at bounding box center [1051, 63] width 14 height 14
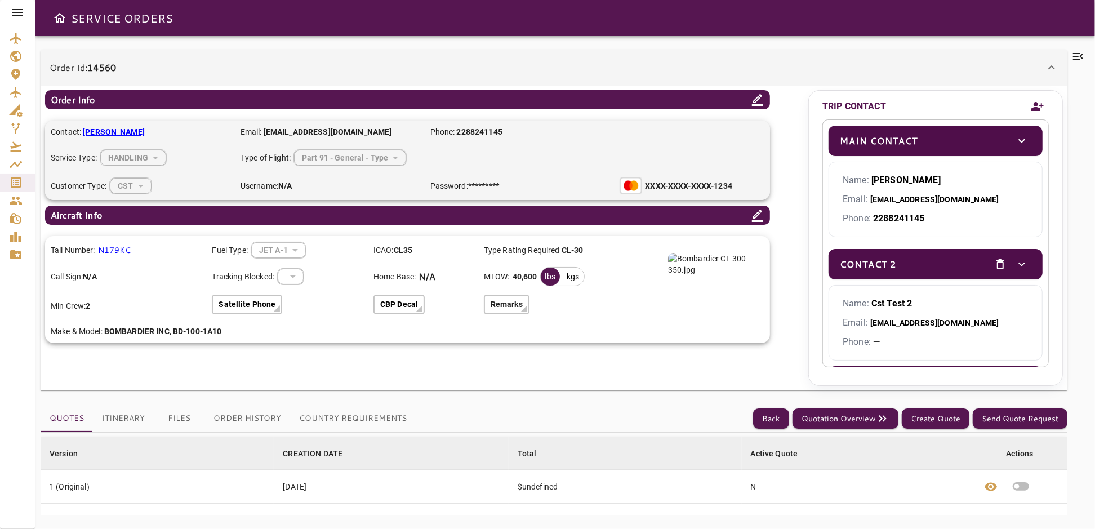
click at [1050, 69] on icon at bounding box center [1051, 68] width 14 height 14
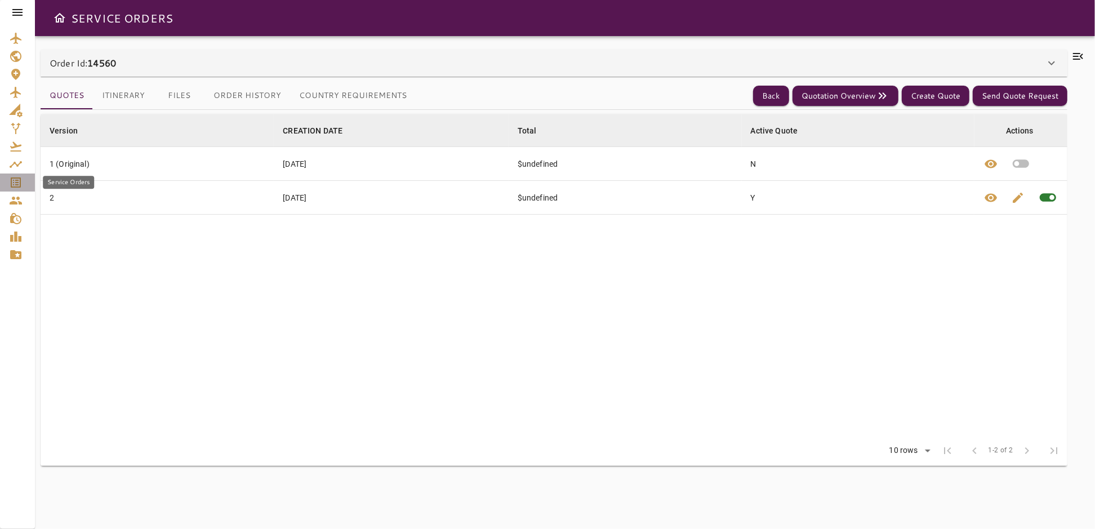
click at [15, 182] on icon "Service Orders" at bounding box center [16, 182] width 10 height 10
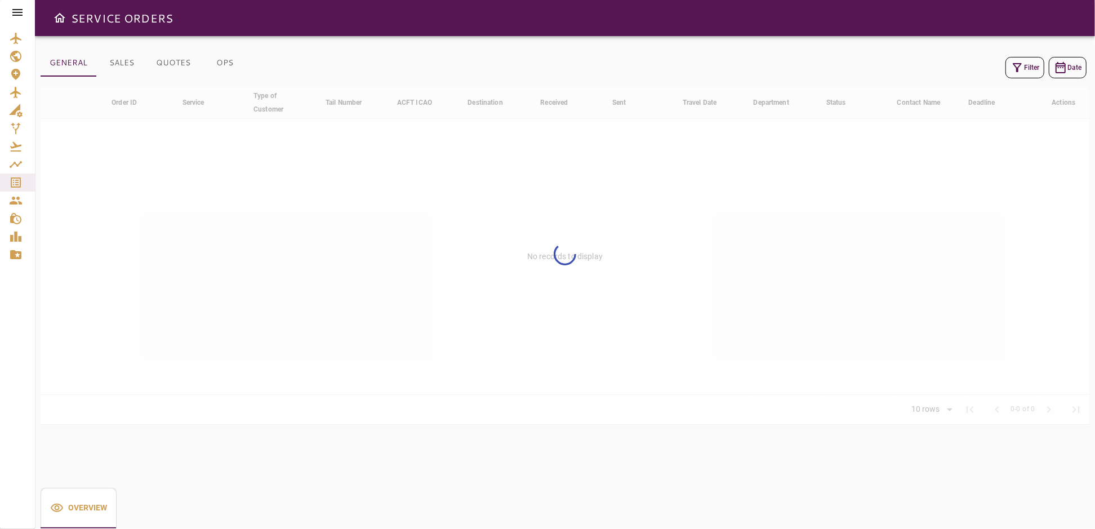
click at [1023, 66] on icon "button" at bounding box center [1017, 68] width 14 height 14
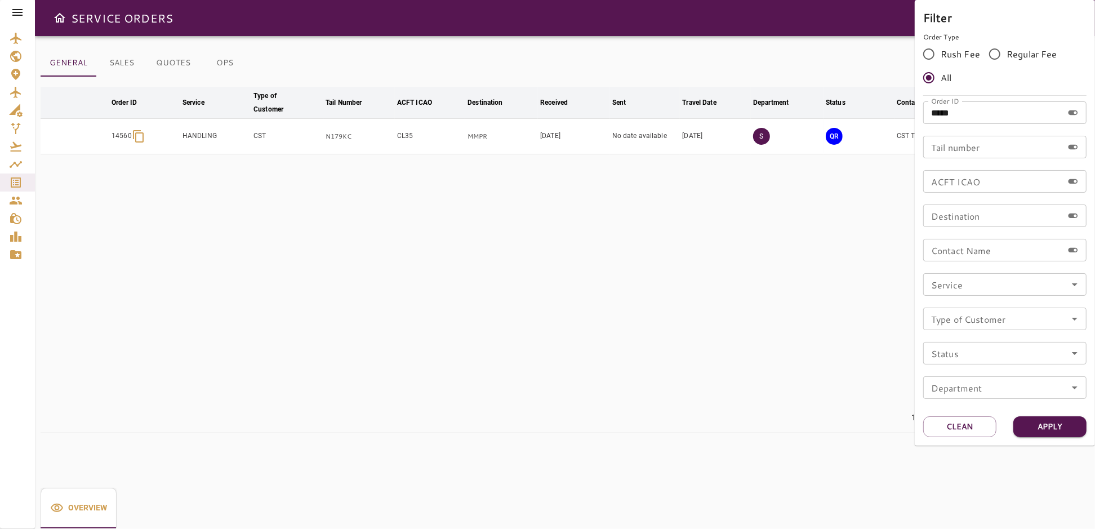
click at [975, 115] on input "*****" at bounding box center [993, 112] width 140 height 23
type input "*****"
click at [1042, 427] on button "Apply" at bounding box center [1049, 426] width 73 height 21
click at [809, 361] on div at bounding box center [547, 264] width 1095 height 529
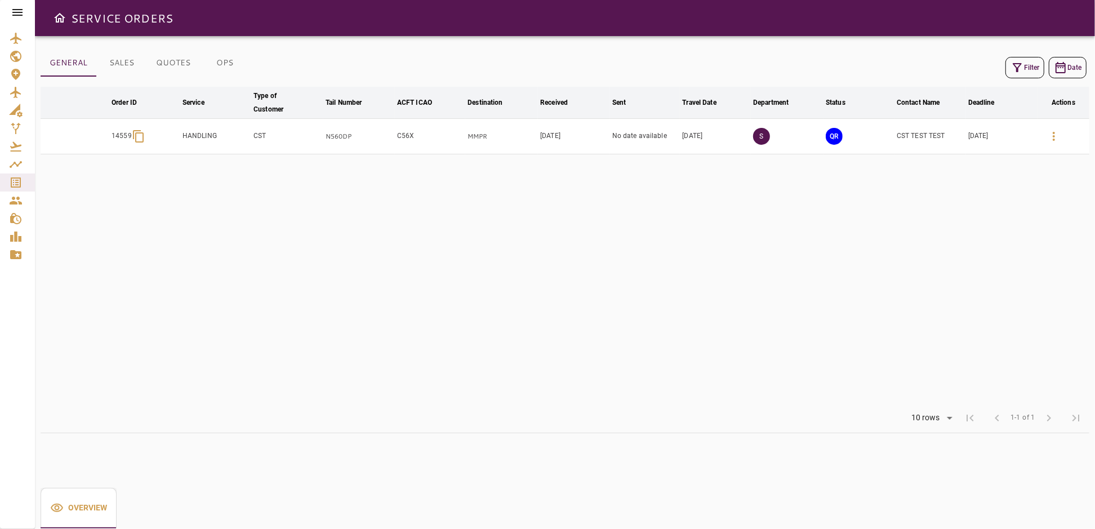
click at [1054, 135] on icon "button" at bounding box center [1054, 137] width 14 height 14
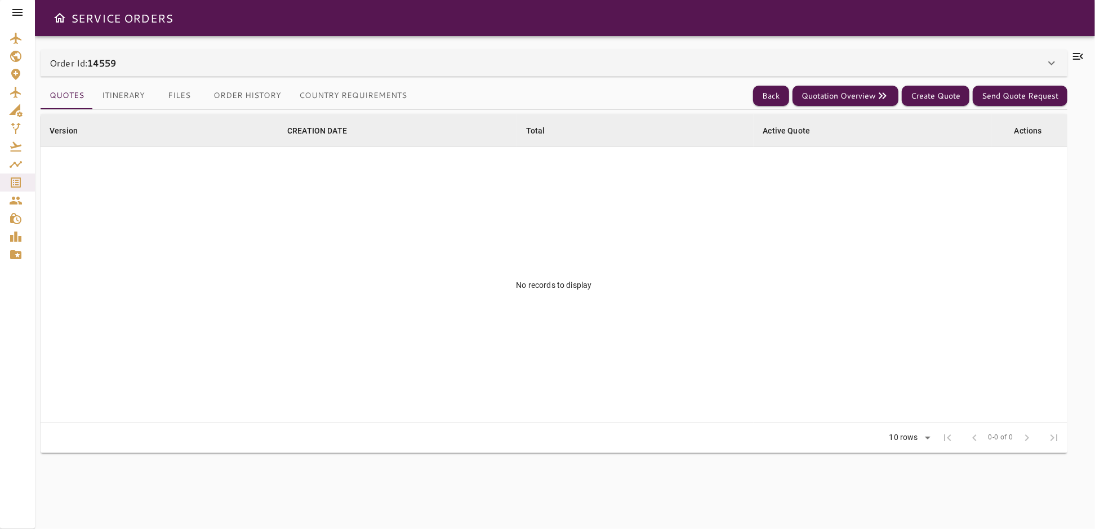
click at [845, 69] on div "Order Id: 14559" at bounding box center [547, 63] width 995 height 14
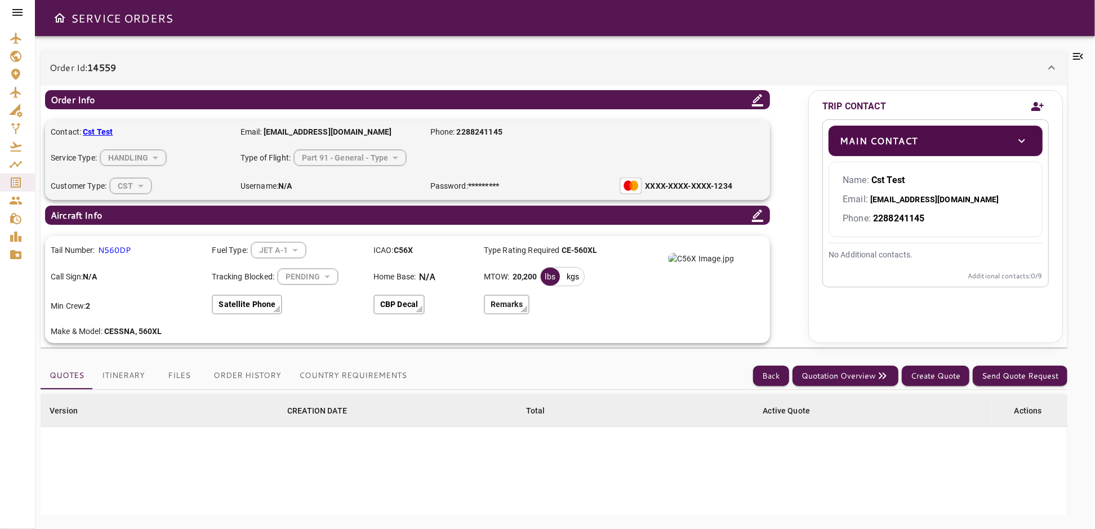
click at [1055, 68] on icon at bounding box center [1051, 68] width 14 height 14
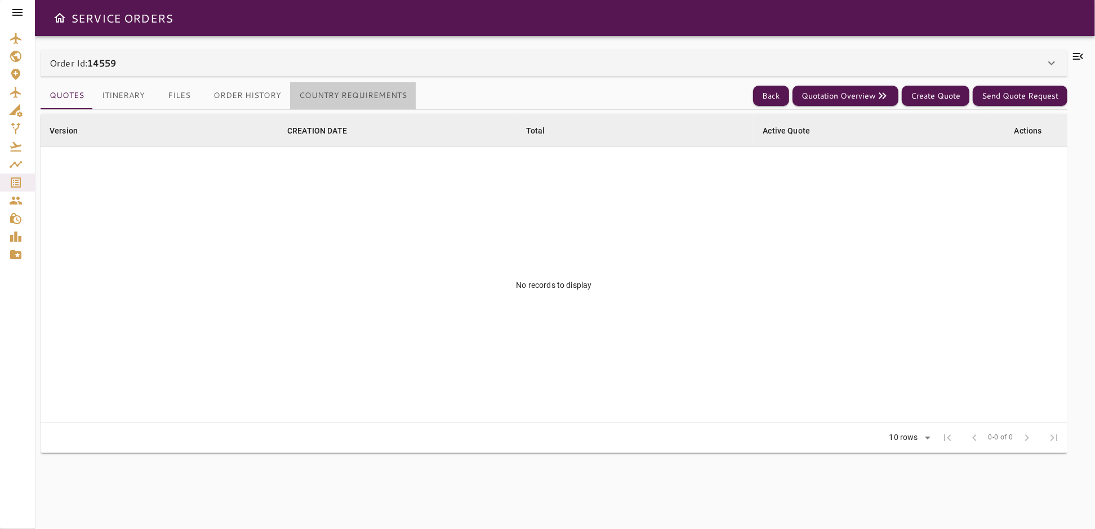
click at [373, 97] on button "Country Requirements" at bounding box center [353, 95] width 126 height 27
